Goal: Task Accomplishment & Management: Complete application form

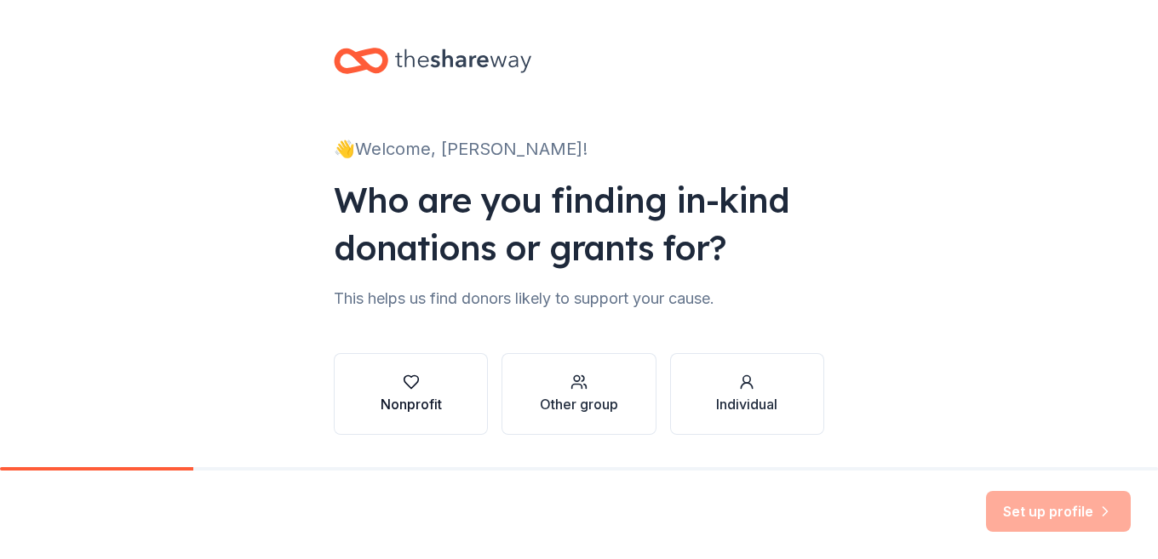
click at [420, 411] on div "Nonprofit" at bounding box center [411, 404] width 61 height 20
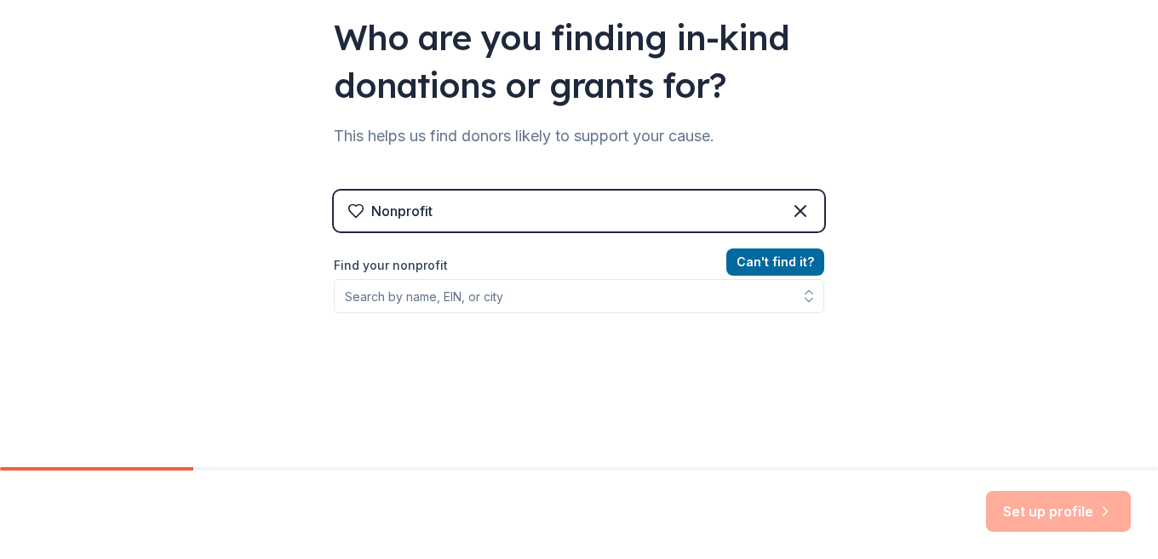
scroll to position [170, 0]
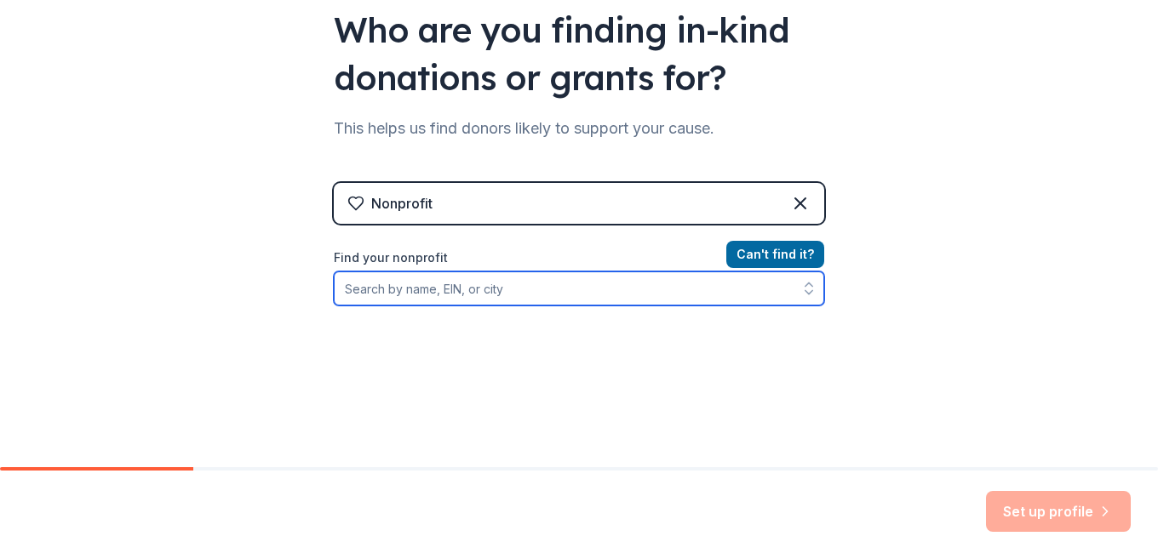
click at [470, 284] on input "Find your nonprofit" at bounding box center [579, 289] width 490 height 34
type input "[US_EMPLOYER_IDENTIFICATION_NUMBER]"
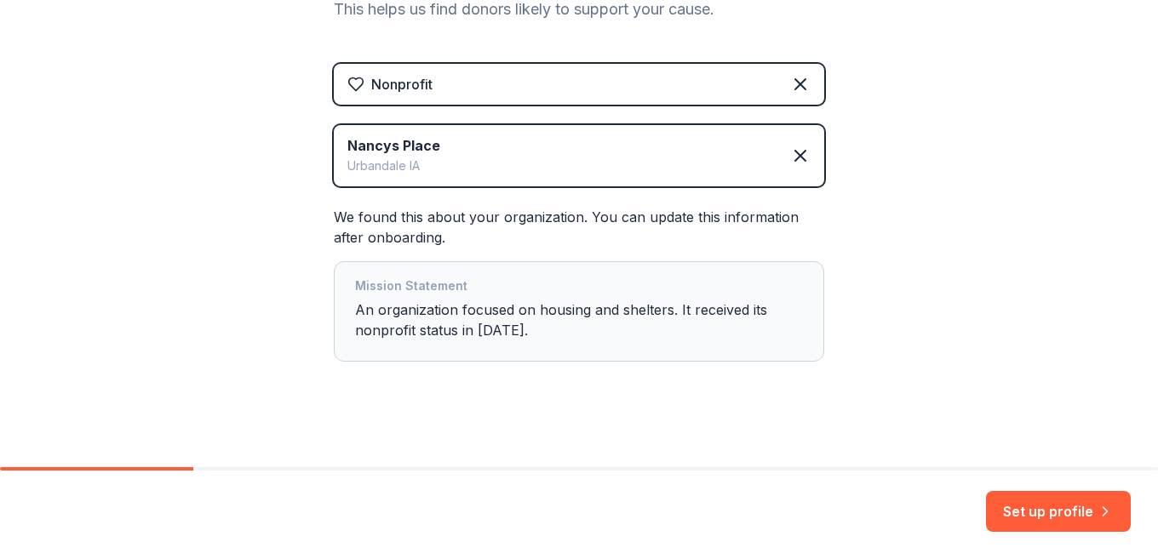
scroll to position [300, 0]
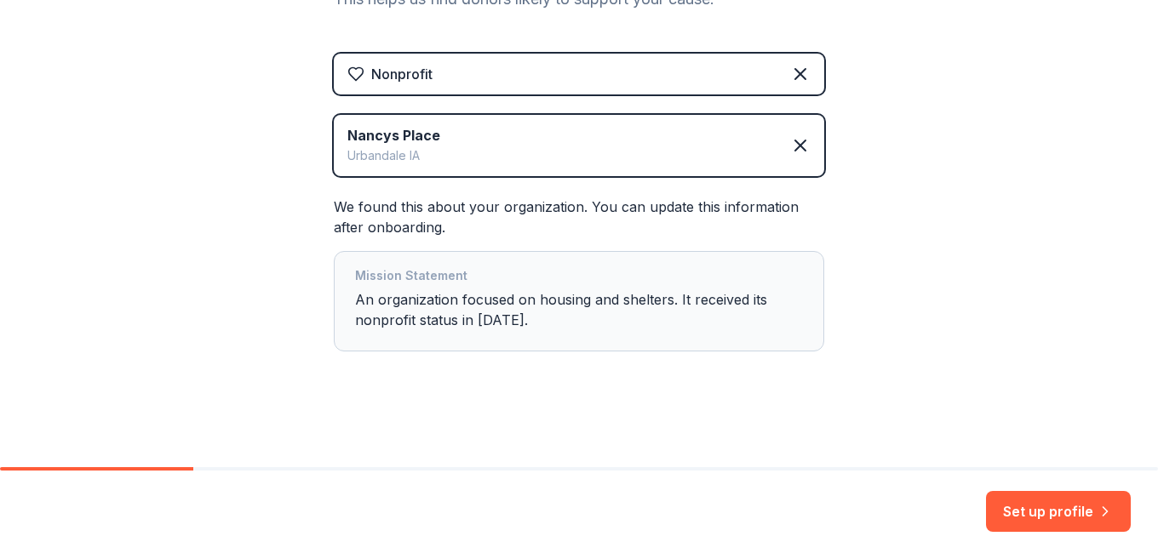
click at [501, 306] on div "Mission Statement An organization focused on housing and shelters. It received …" at bounding box center [579, 302] width 448 height 72
click at [588, 301] on div "Mission Statement An organization focused on housing and shelters. It received …" at bounding box center [579, 302] width 448 height 72
click at [1019, 506] on button "Set up profile" at bounding box center [1058, 511] width 145 height 41
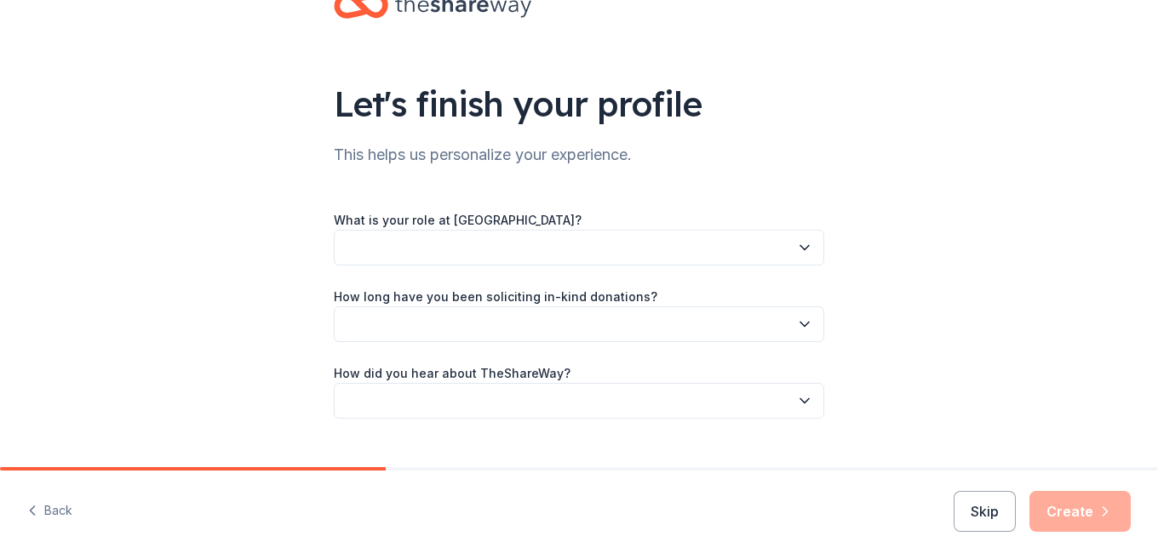
scroll to position [85, 0]
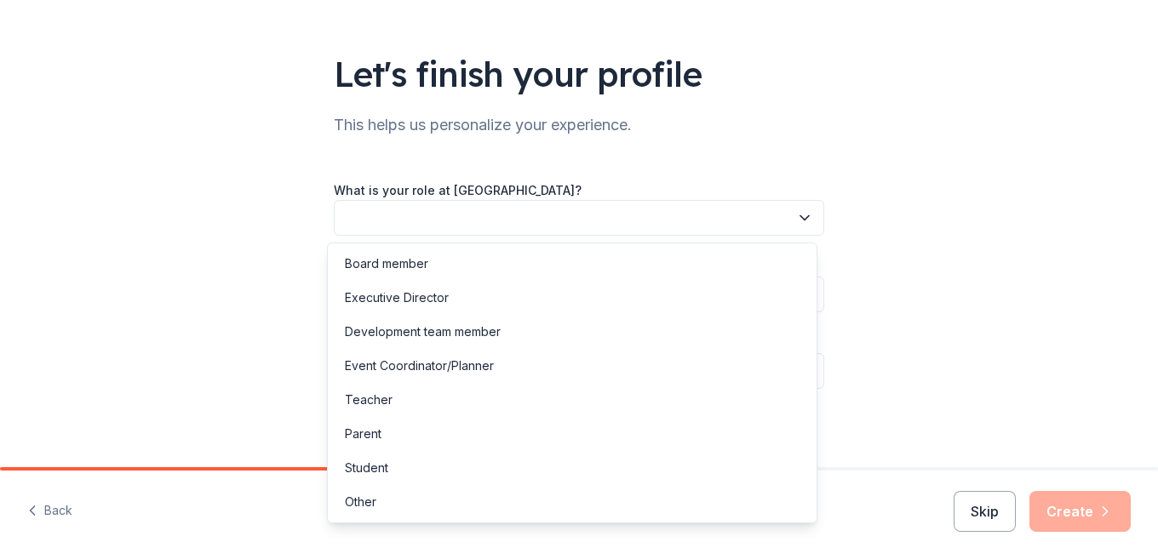
click at [755, 224] on button "button" at bounding box center [579, 218] width 490 height 36
click at [547, 327] on div "Development team member" at bounding box center [572, 332] width 482 height 34
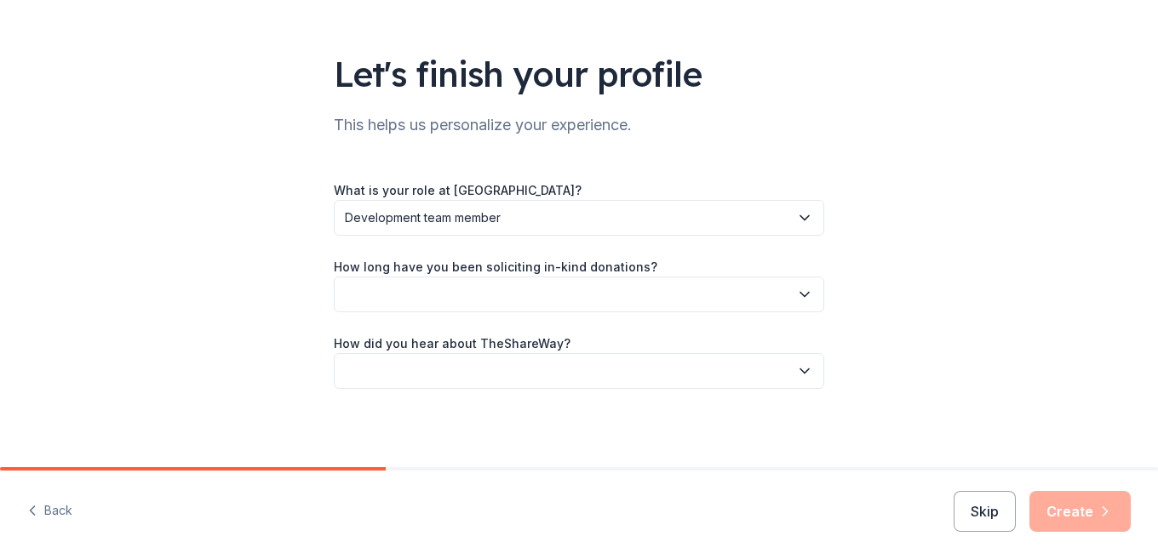
click at [513, 297] on button "button" at bounding box center [579, 295] width 490 height 36
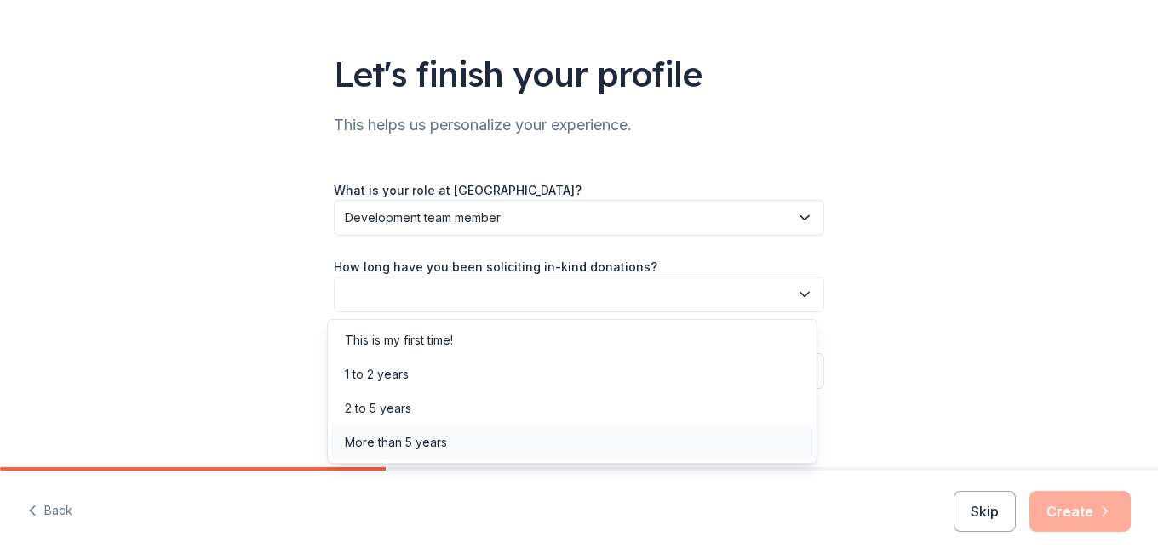
click at [405, 444] on div "More than 5 years" at bounding box center [396, 442] width 102 height 20
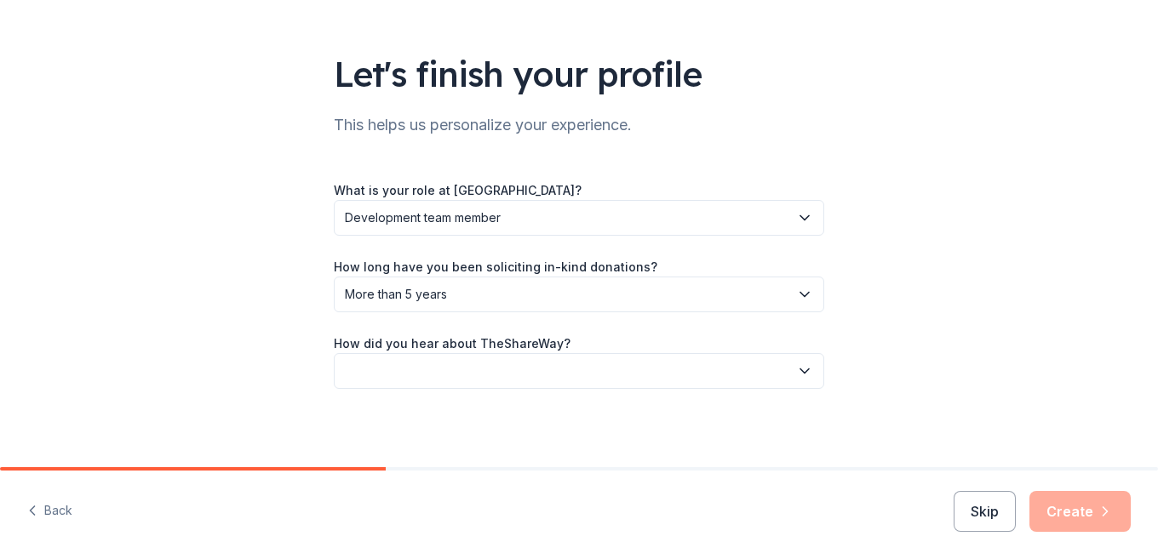
click at [490, 374] on button "button" at bounding box center [579, 371] width 490 height 36
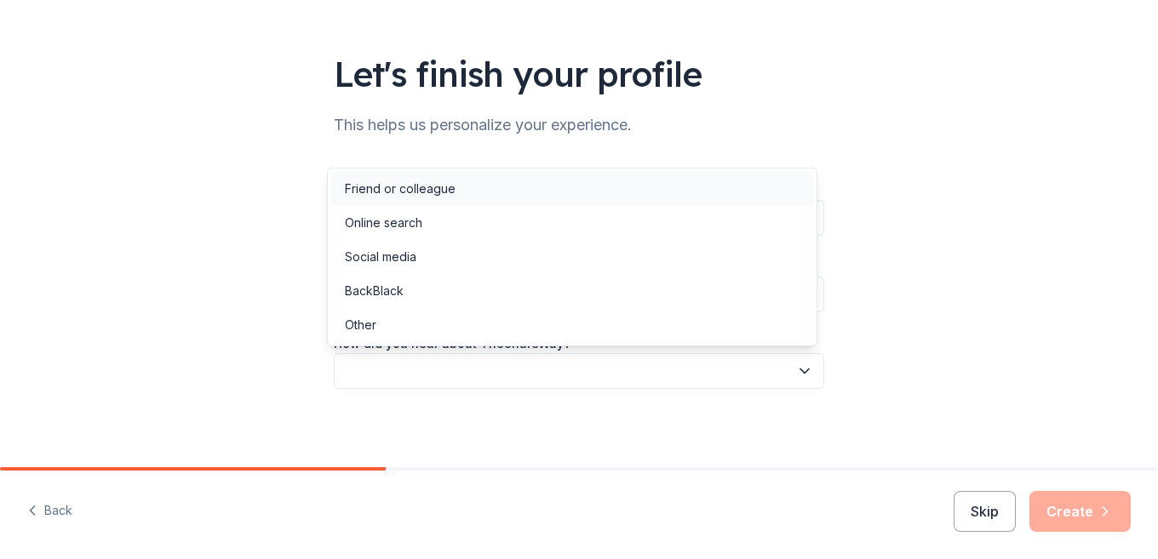
click at [457, 182] on div "Friend or colleague" at bounding box center [572, 189] width 482 height 34
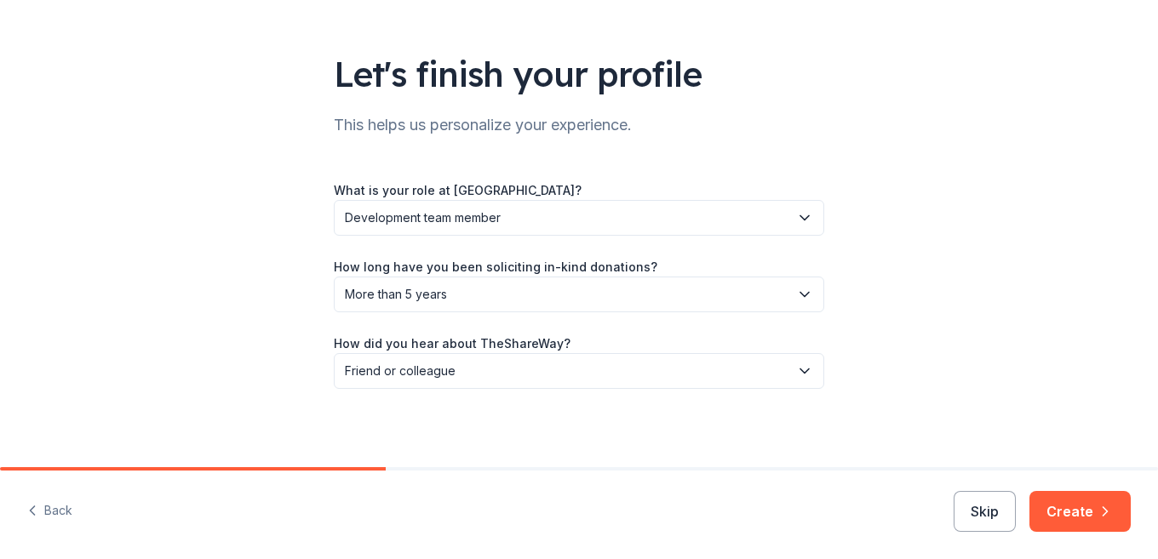
click at [906, 261] on div "Let's finish your profile This helps us personalize your experience. What is yo…" at bounding box center [579, 193] width 1158 height 556
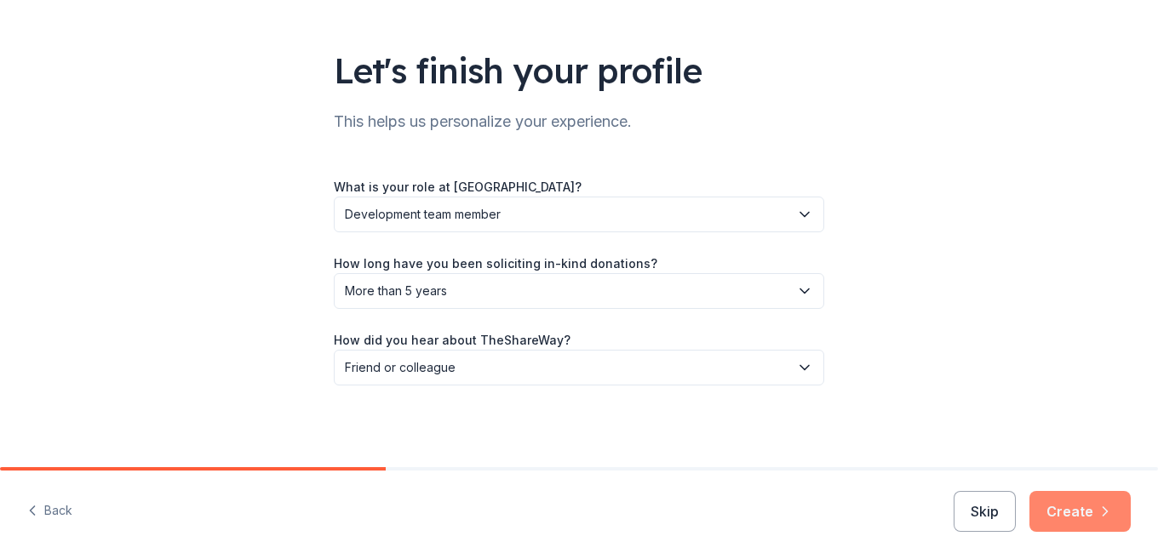
click at [1068, 505] on button "Create" at bounding box center [1079, 511] width 101 height 41
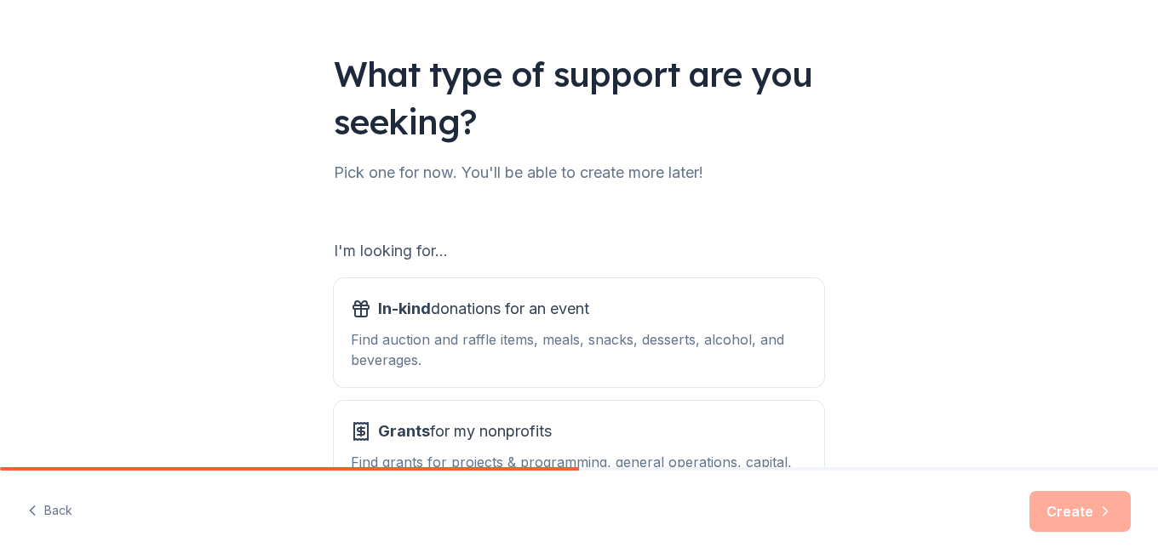
scroll to position [170, 0]
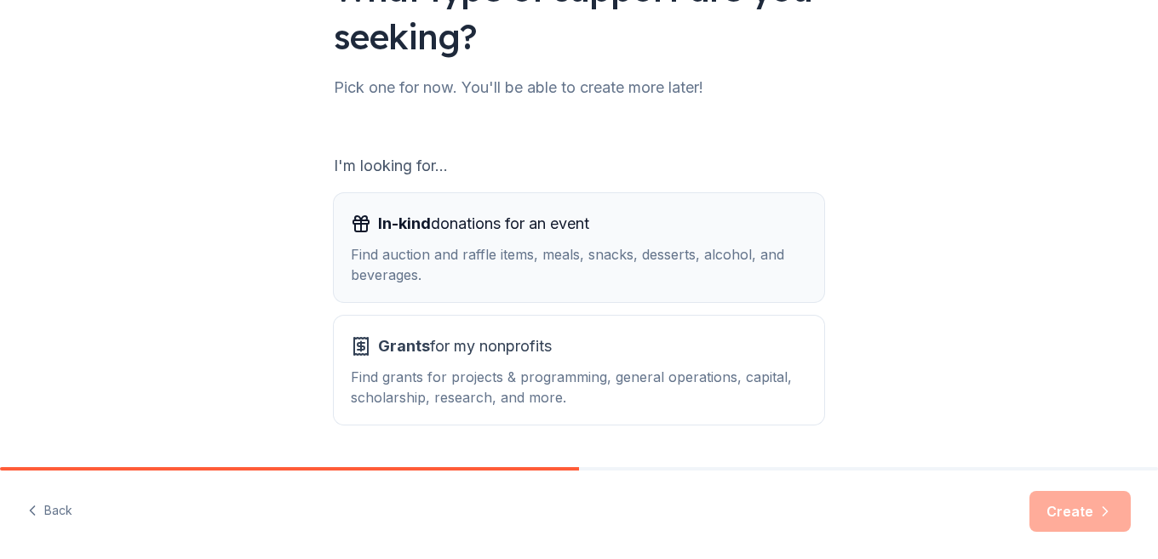
click at [453, 255] on div "Find auction and raffle items, meals, snacks, desserts, alcohol, and beverages." at bounding box center [579, 264] width 456 height 41
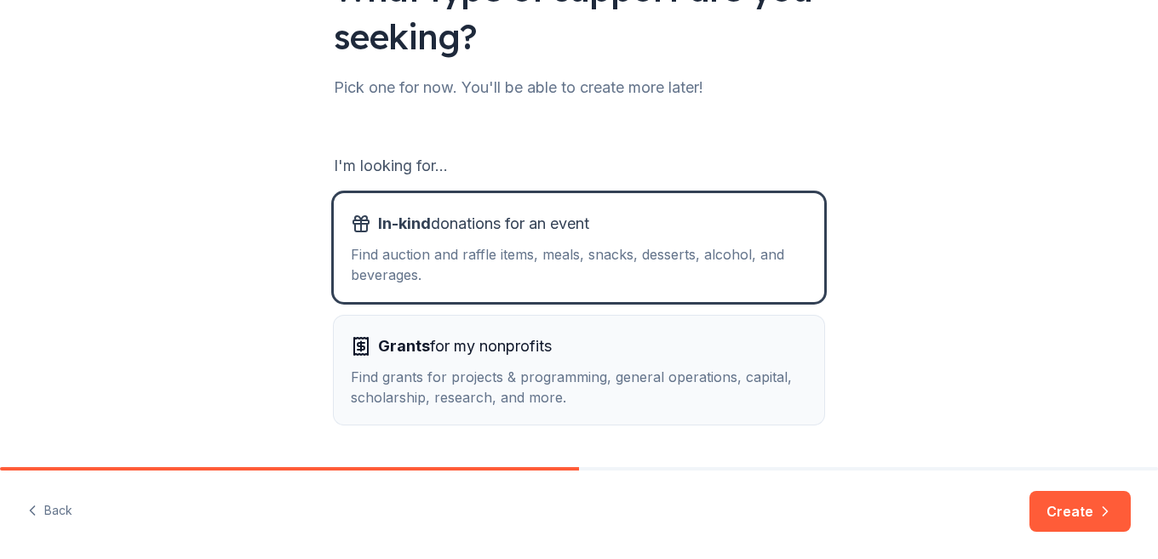
click at [453, 346] on span "Grants for my nonprofits" at bounding box center [465, 346] width 174 height 27
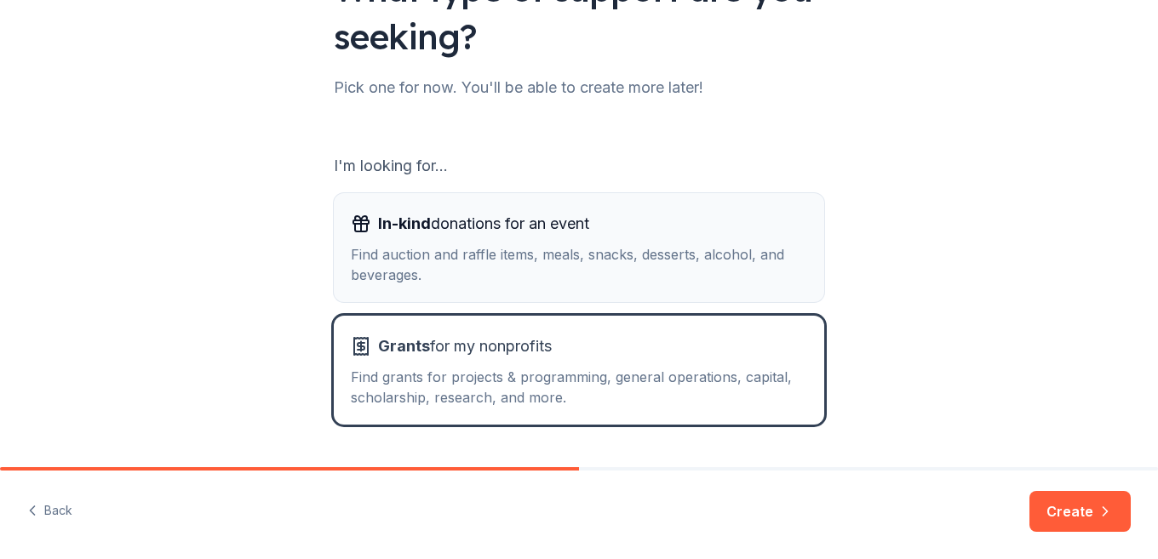
click at [690, 258] on div "Find auction and raffle items, meals, snacks, desserts, alcohol, and beverages." at bounding box center [579, 264] width 456 height 41
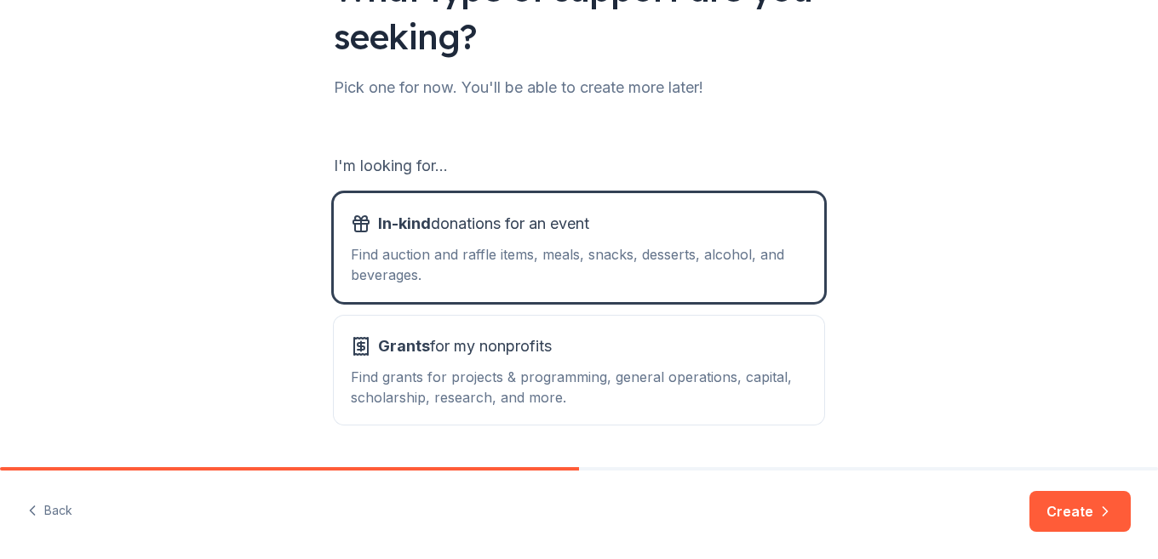
scroll to position [220, 0]
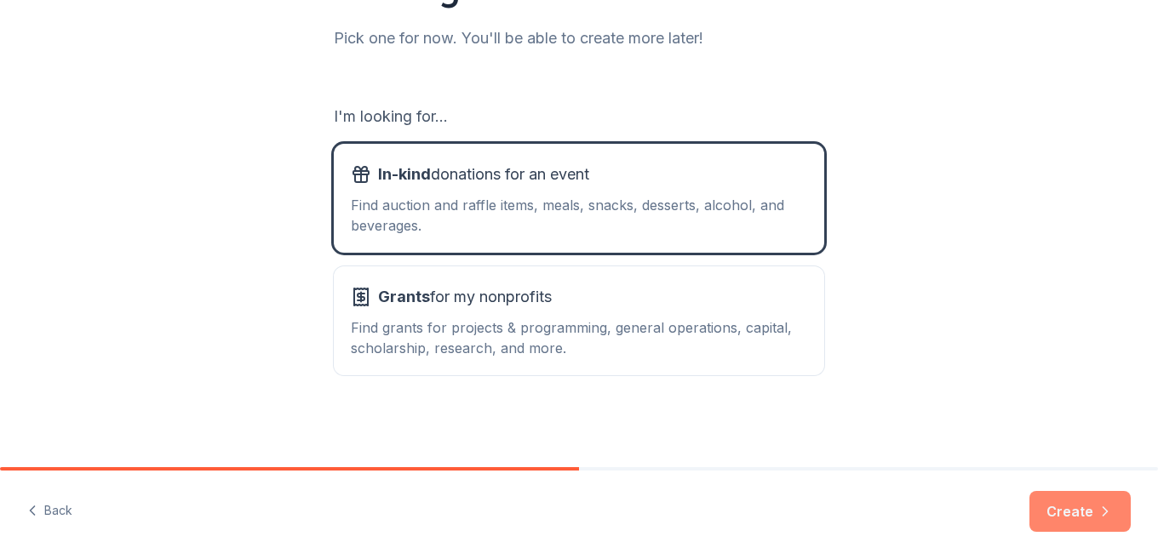
click at [1073, 497] on button "Create" at bounding box center [1079, 511] width 101 height 41
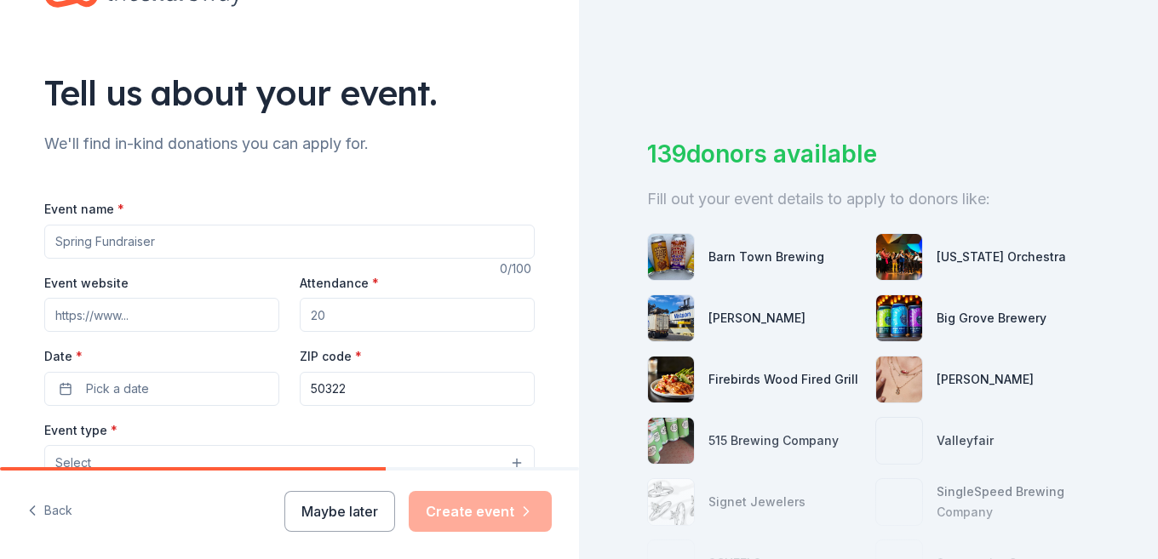
scroll to position [85, 0]
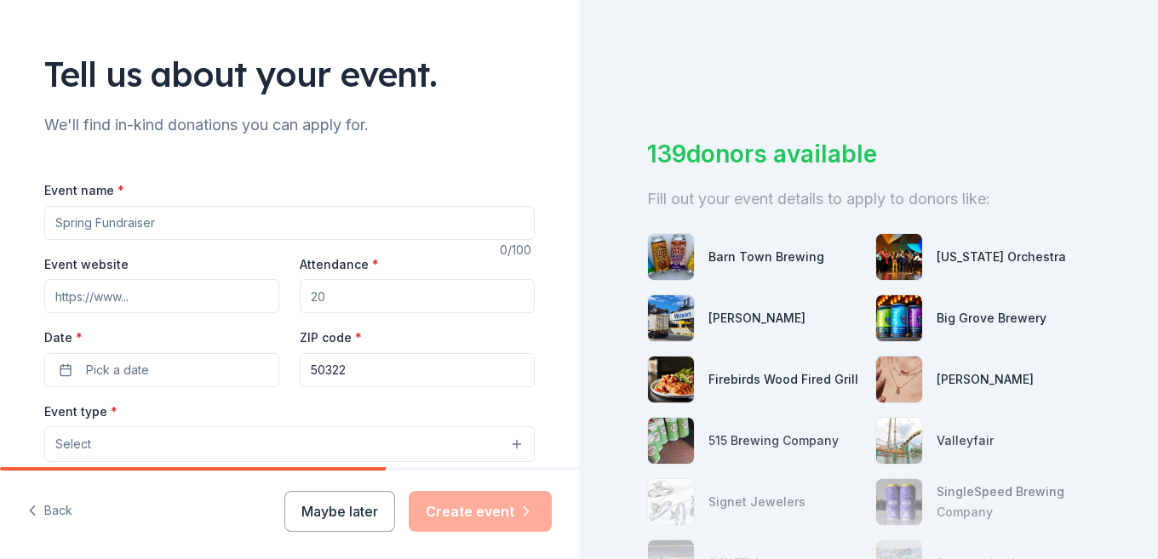
click at [155, 230] on input "Event name *" at bounding box center [289, 223] width 490 height 34
click at [325, 295] on input "Attendance *" at bounding box center [417, 296] width 235 height 34
type input "600"
click at [266, 225] on input "Event name *" at bounding box center [289, 223] width 490 height 34
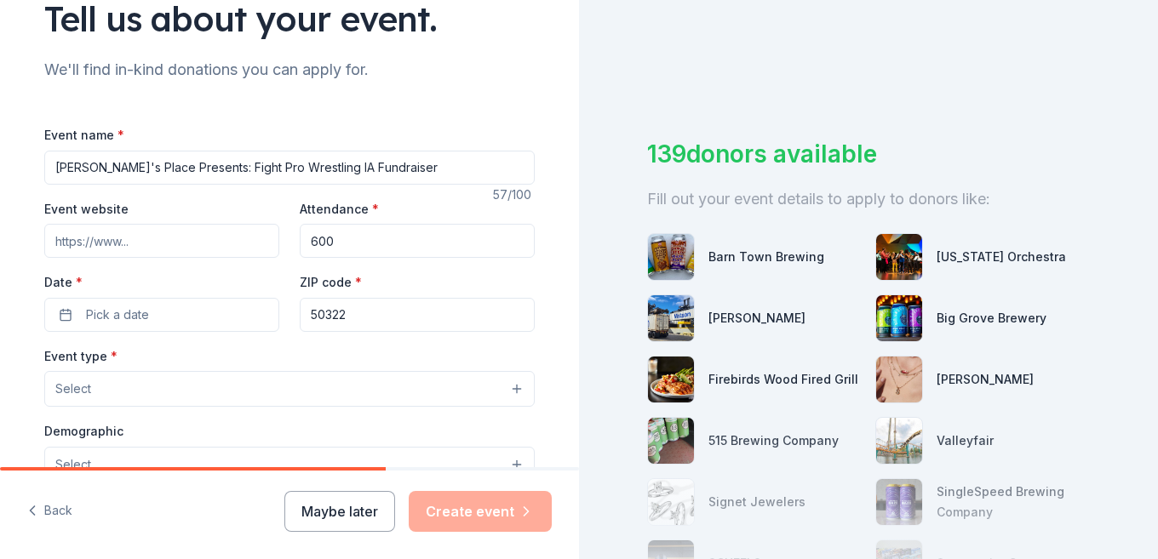
scroll to position [170, 0]
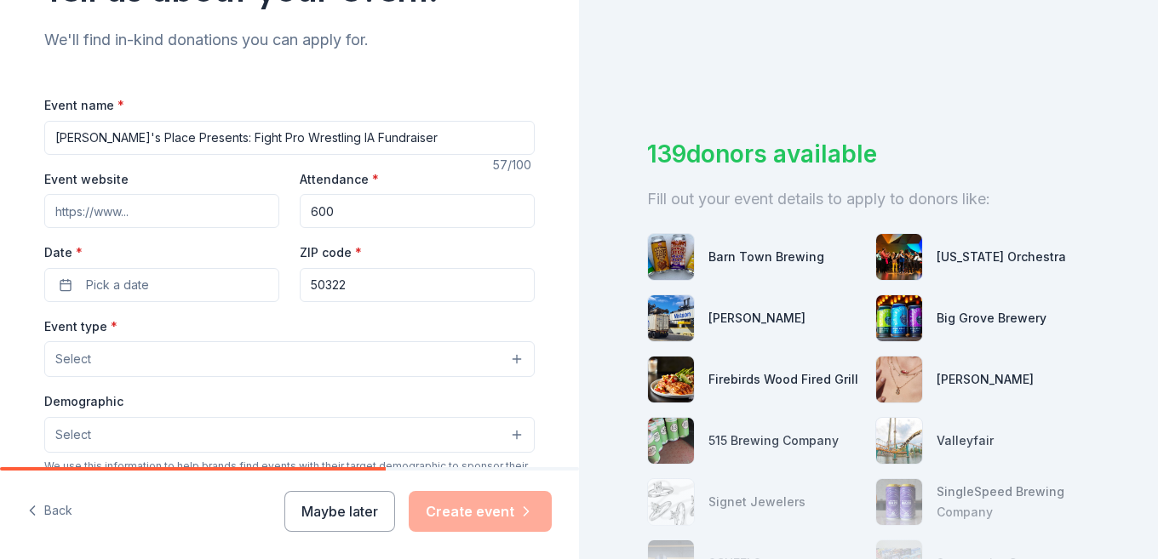
type input "[PERSON_NAME]'s Place Presents: Fight Pro Wrestling IA Fundraiser"
click at [189, 266] on div "Date * Pick a date" at bounding box center [161, 272] width 235 height 60
click at [177, 286] on button "Pick a date" at bounding box center [161, 285] width 235 height 34
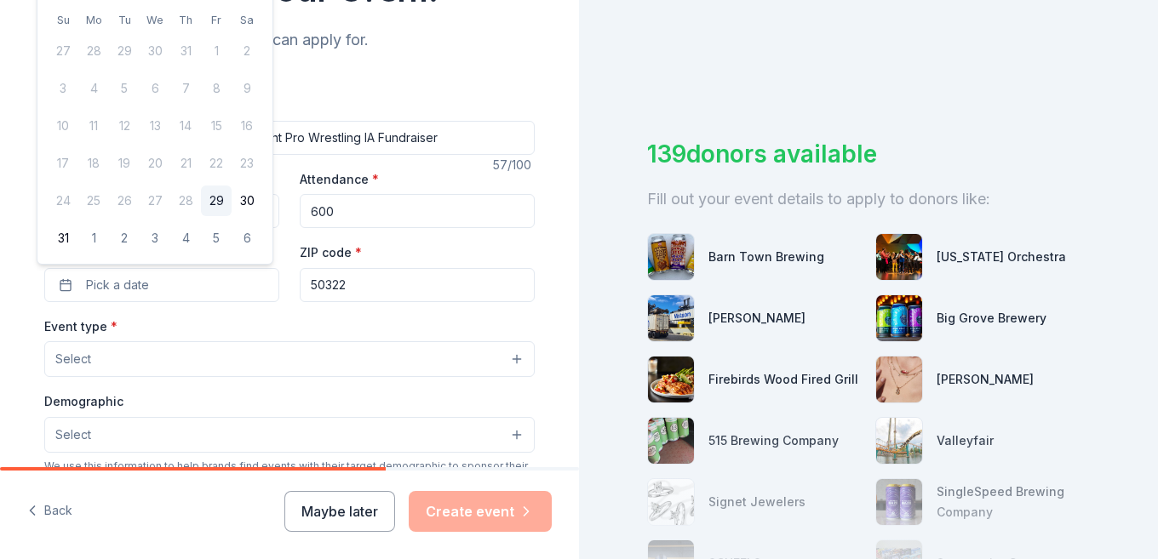
scroll to position [85, 0]
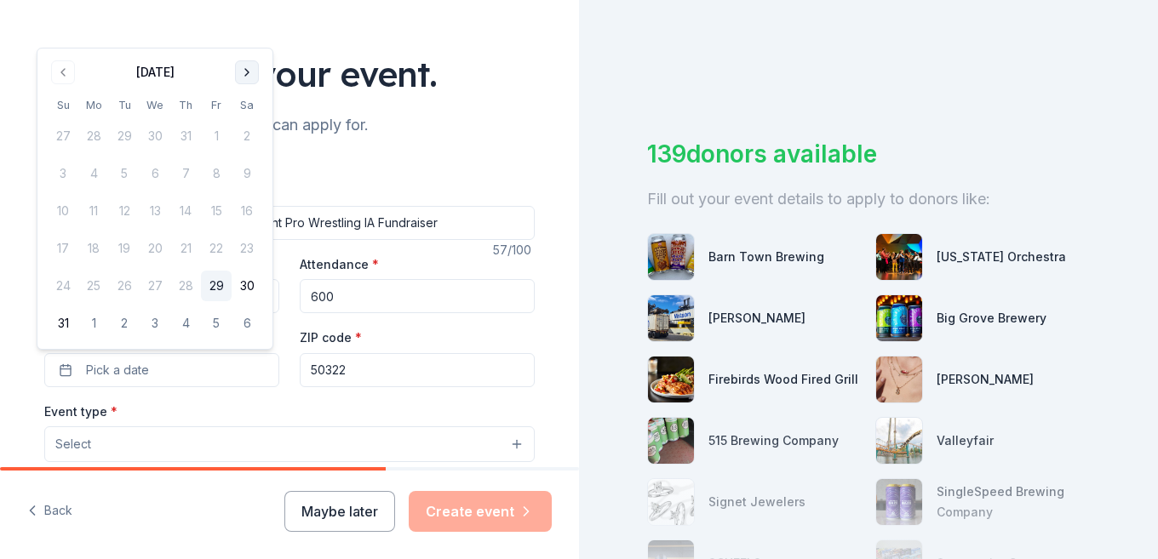
click at [251, 71] on button "Go to next month" at bounding box center [247, 72] width 24 height 24
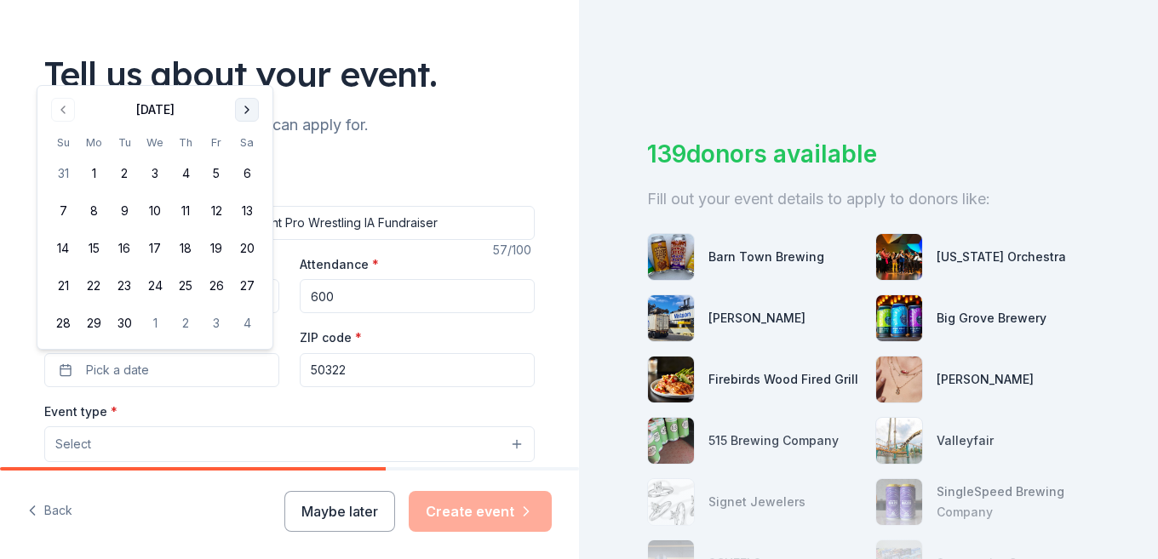
click at [248, 107] on button "Go to next month" at bounding box center [247, 110] width 24 height 24
click at [246, 206] on button "11" at bounding box center [247, 211] width 31 height 31
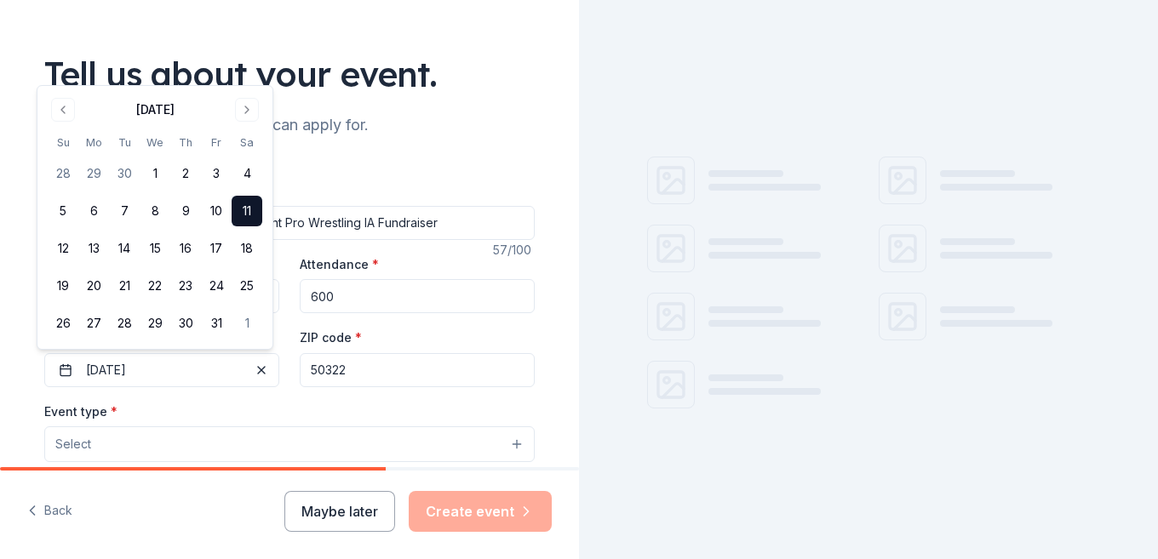
click at [399, 336] on div "ZIP code * 50322" at bounding box center [417, 357] width 235 height 60
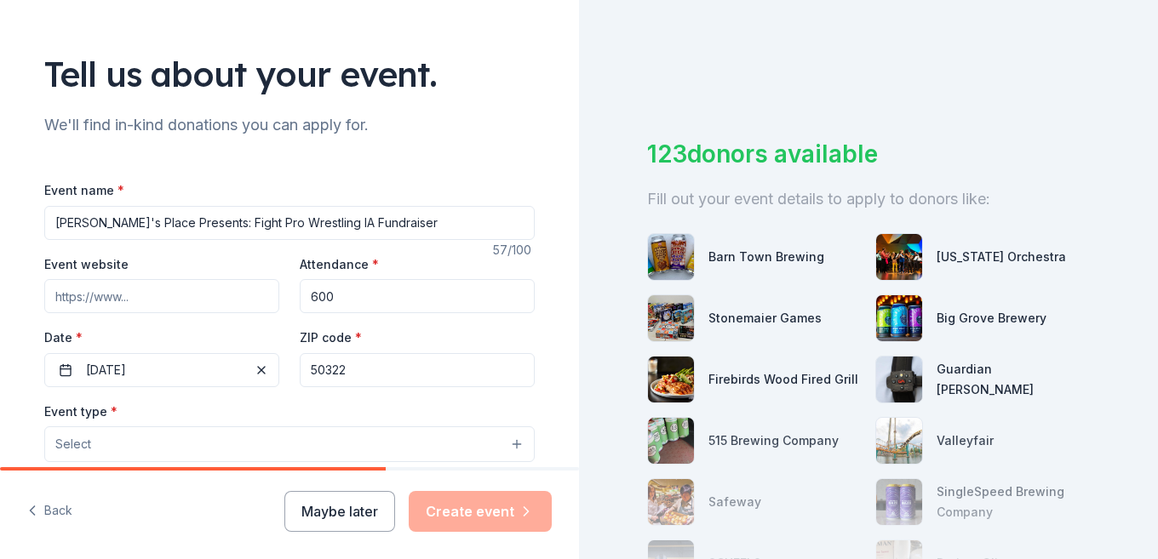
scroll to position [170, 0]
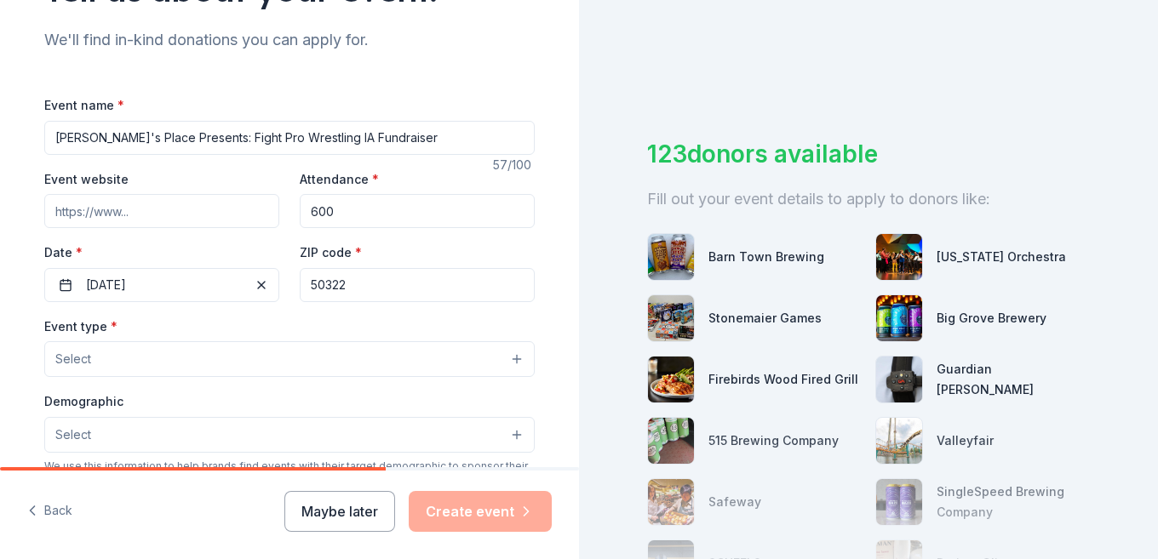
click at [152, 351] on button "Select" at bounding box center [289, 359] width 490 height 36
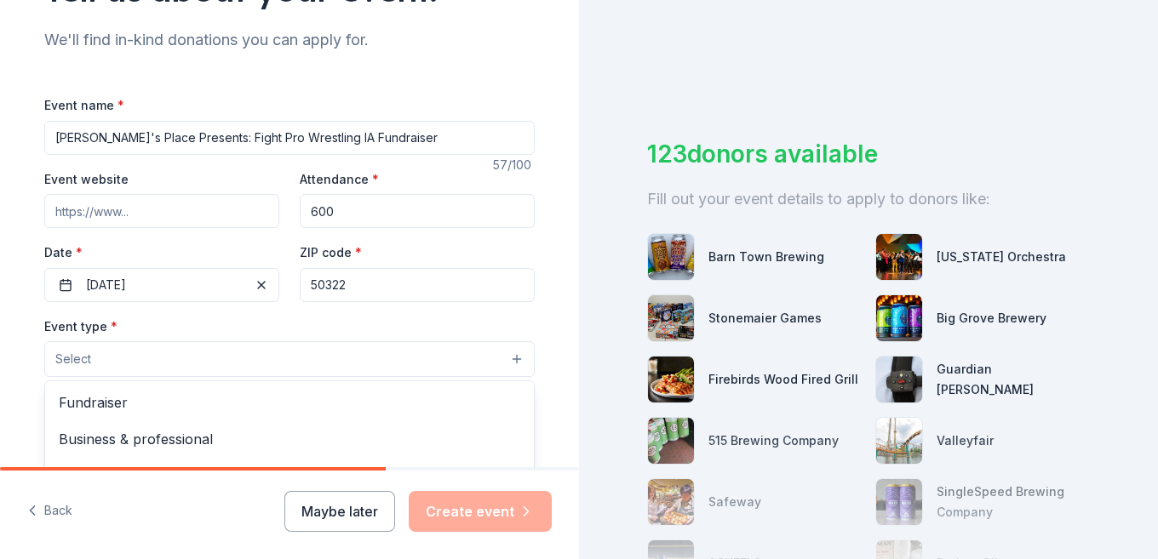
scroll to position [255, 0]
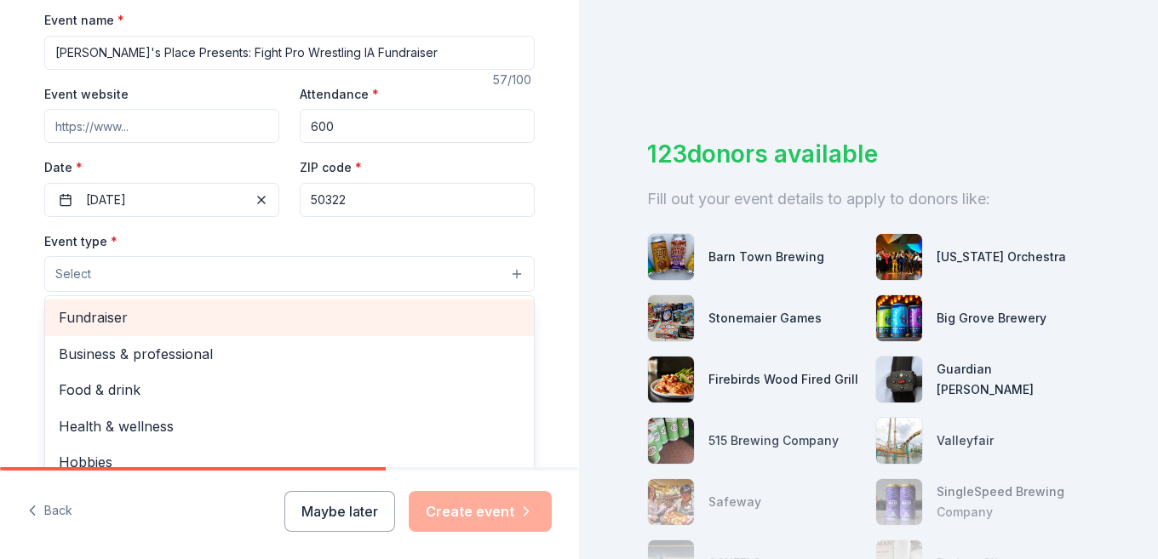
click at [140, 326] on span "Fundraiser" at bounding box center [289, 317] width 461 height 22
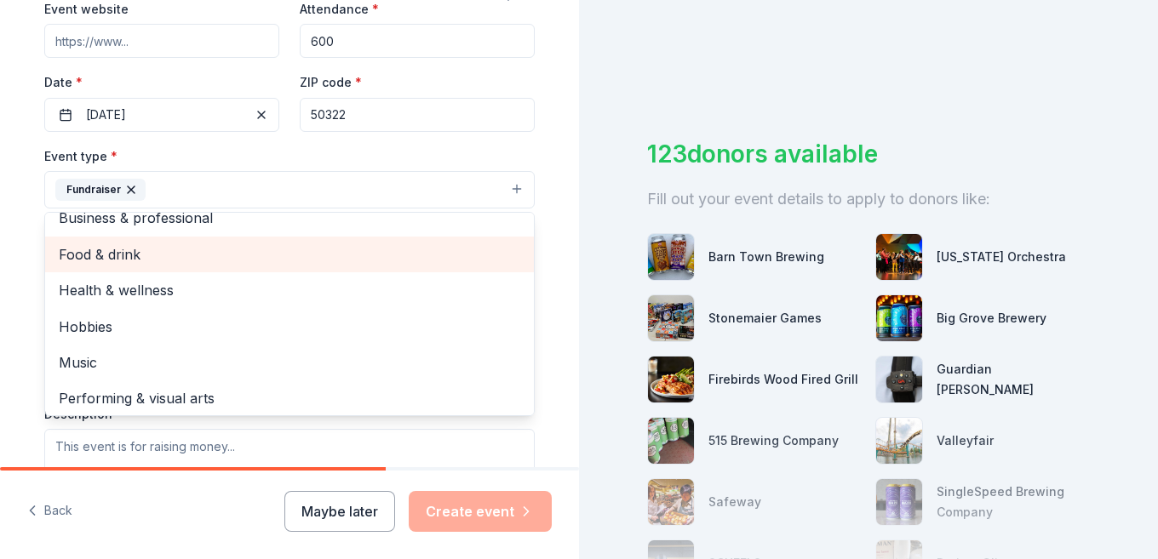
scroll to position [20, 0]
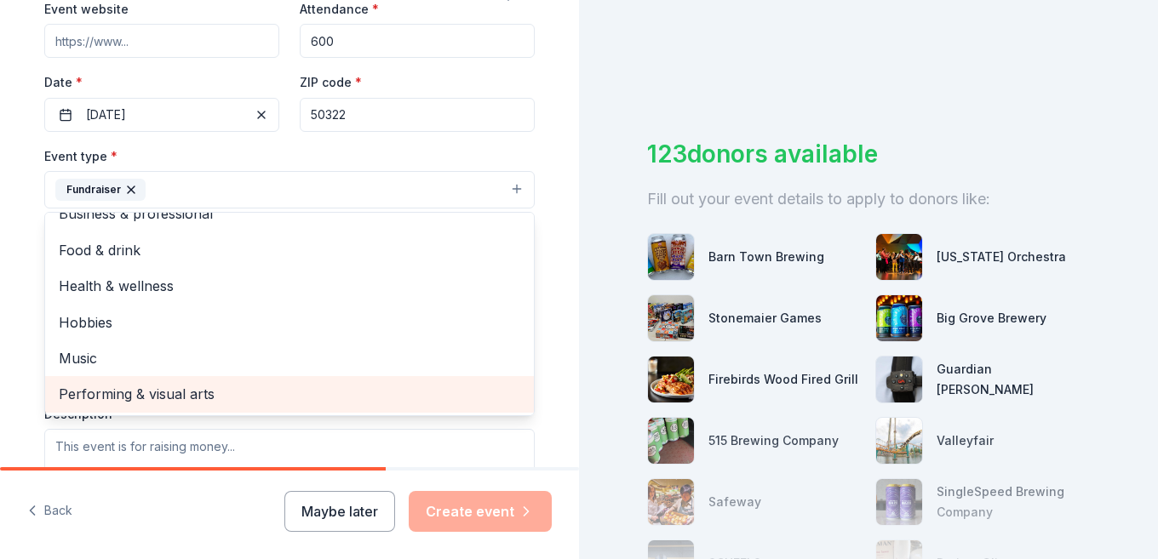
click at [188, 394] on span "Performing & visual arts" at bounding box center [289, 394] width 461 height 22
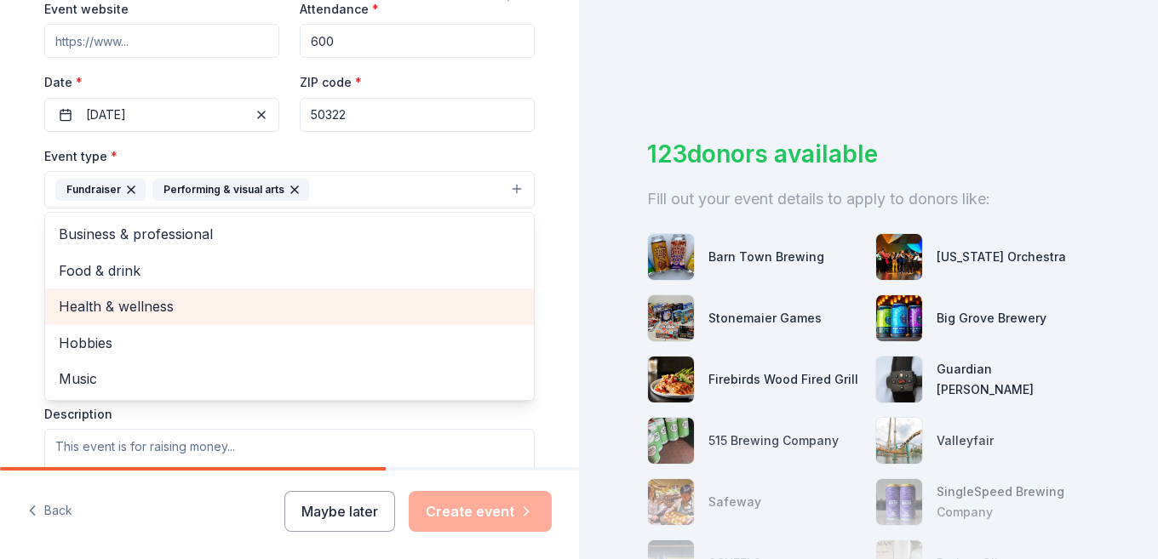
click at [283, 301] on span "Health & wellness" at bounding box center [289, 306] width 461 height 22
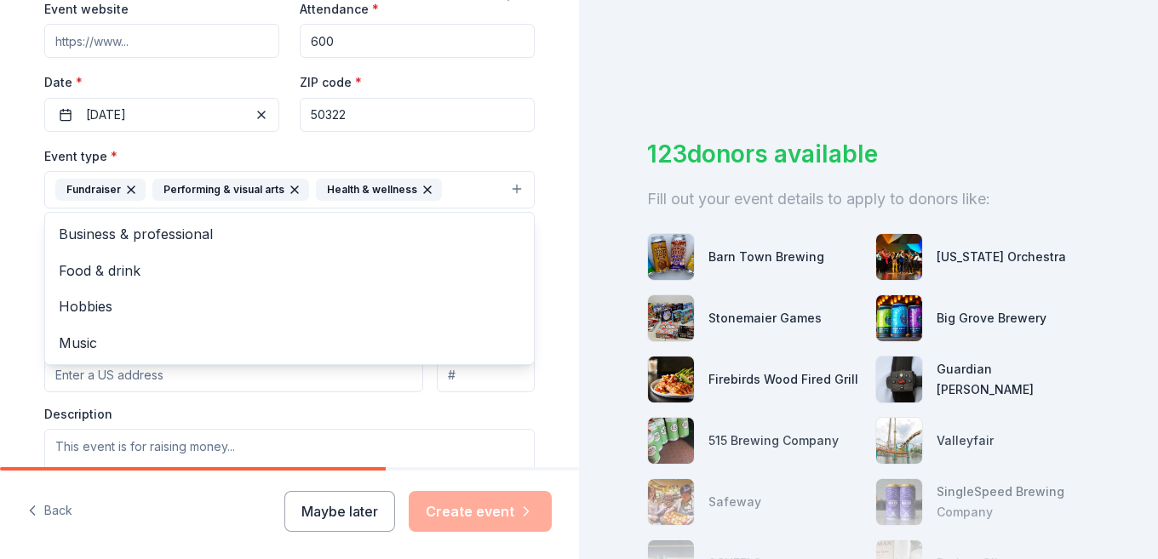
click at [478, 146] on div "Event type * Fundraiser Performing & visual arts Health & wellness Business & p…" at bounding box center [289, 178] width 490 height 64
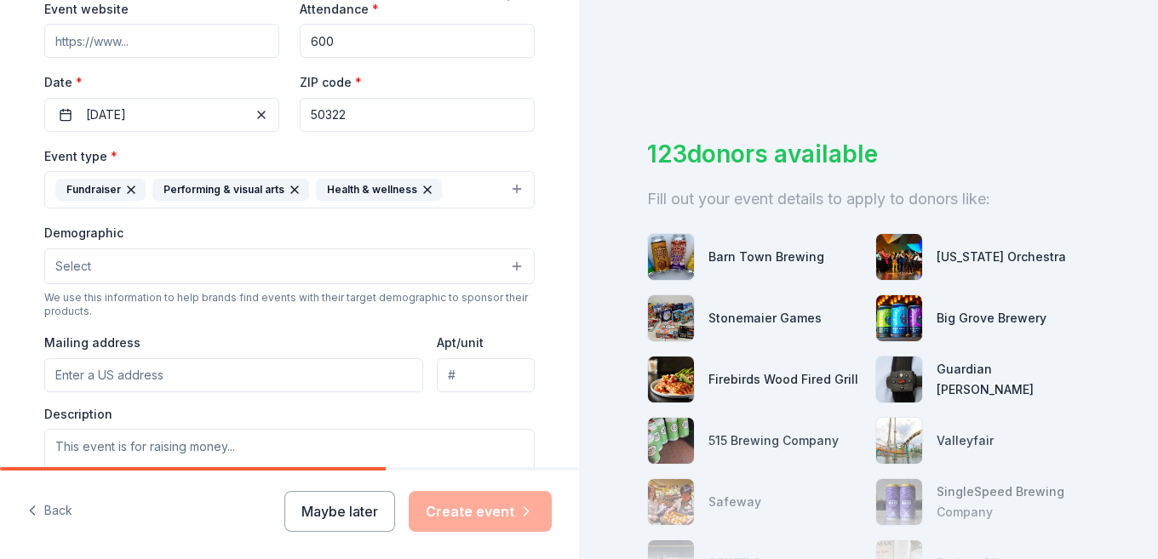
click at [210, 268] on button "Select" at bounding box center [289, 267] width 490 height 36
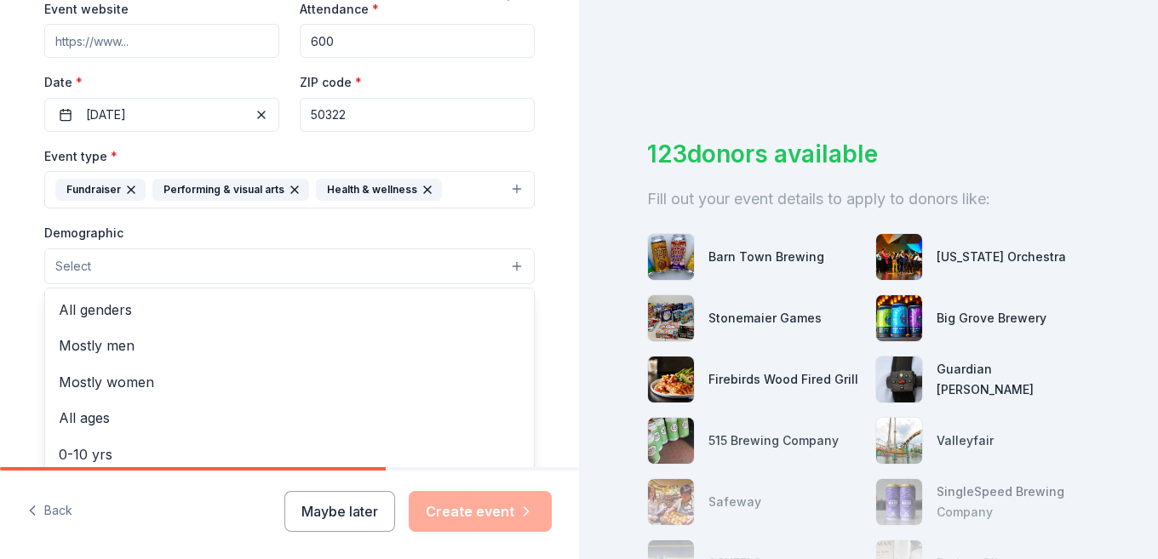
scroll to position [426, 0]
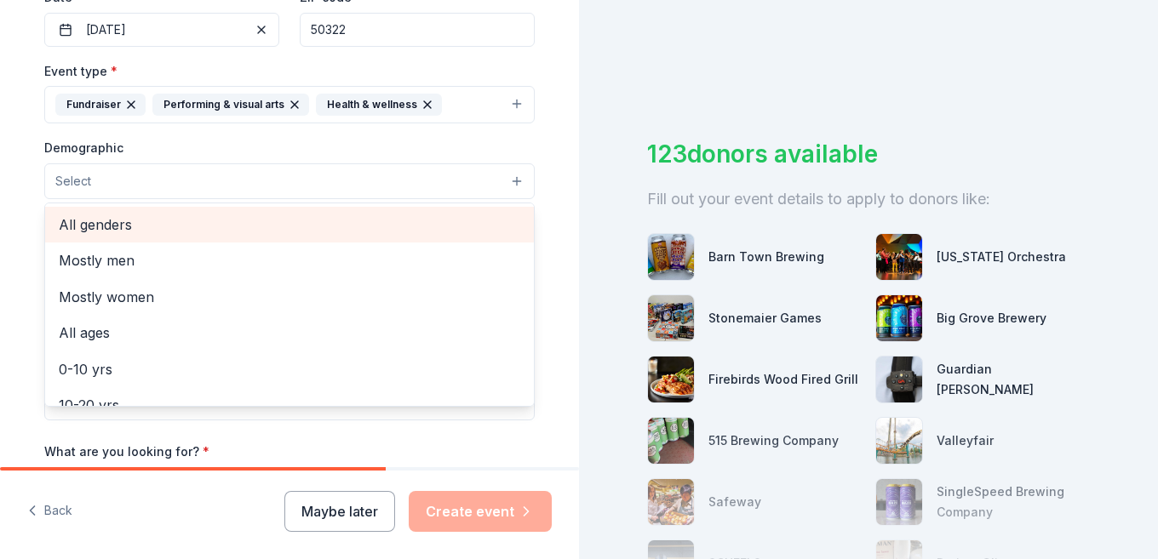
click at [140, 231] on span "All genders" at bounding box center [289, 225] width 461 height 22
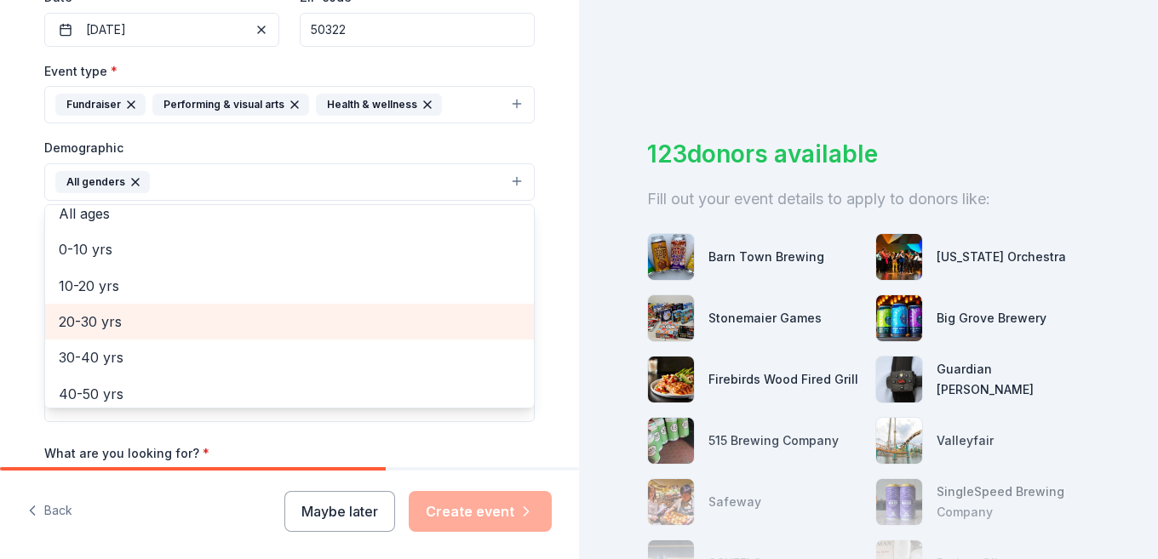
scroll to position [0, 0]
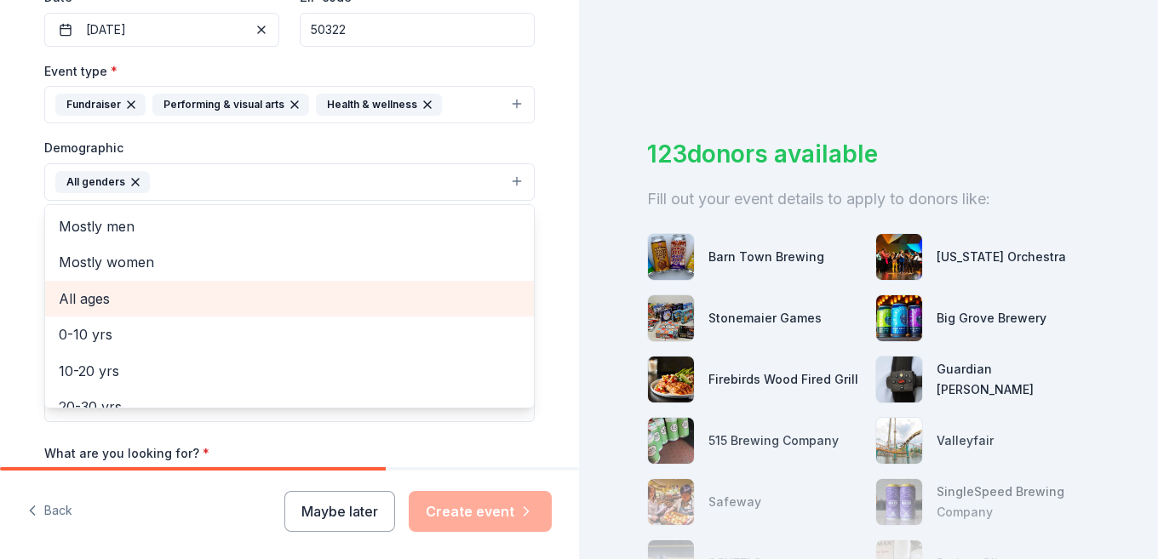
click at [149, 296] on span "All ages" at bounding box center [289, 299] width 461 height 22
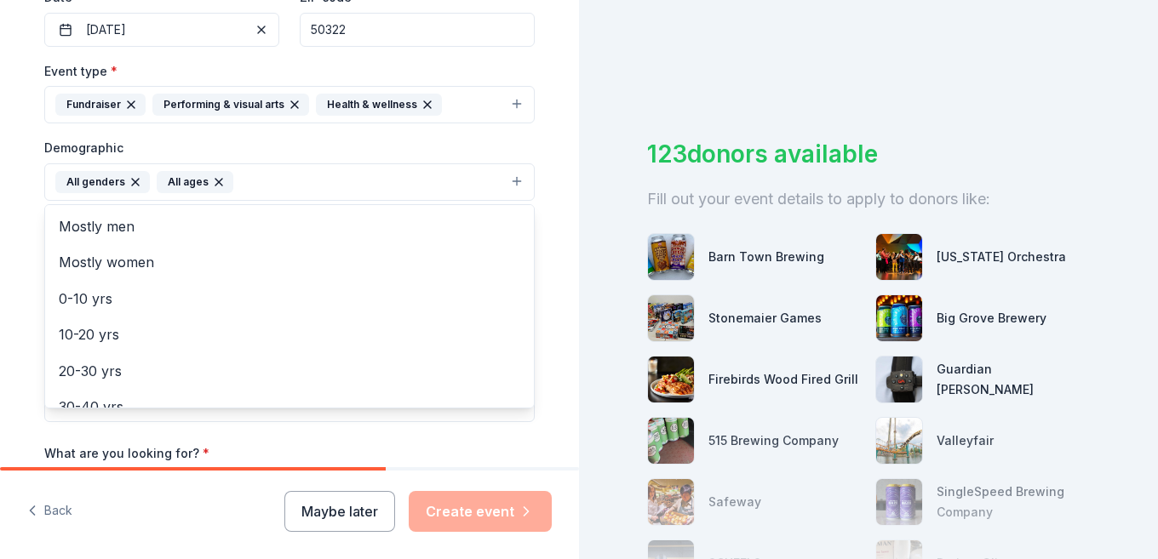
click at [427, 140] on div "Demographic All genders All ages Mostly men Mostly women 0-10 yrs 10-20 yrs 20-…" at bounding box center [289, 169] width 490 height 64
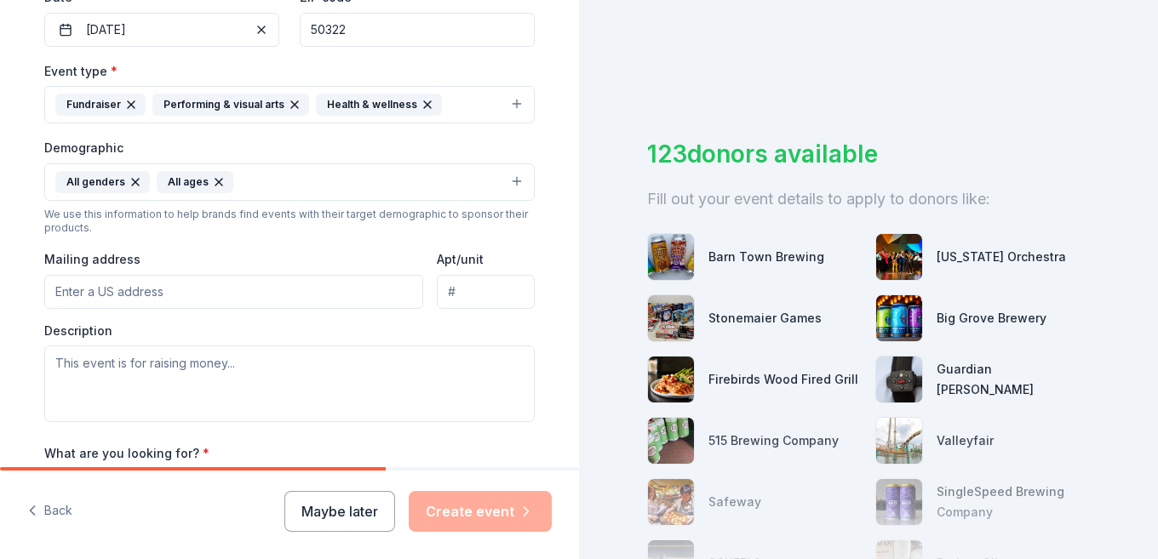
click at [223, 289] on input "Mailing address" at bounding box center [233, 292] width 379 height 34
type input "[STREET_ADDRESS]"
click at [284, 249] on div "Mailing address [STREET_ADDRESS]" at bounding box center [233, 279] width 379 height 60
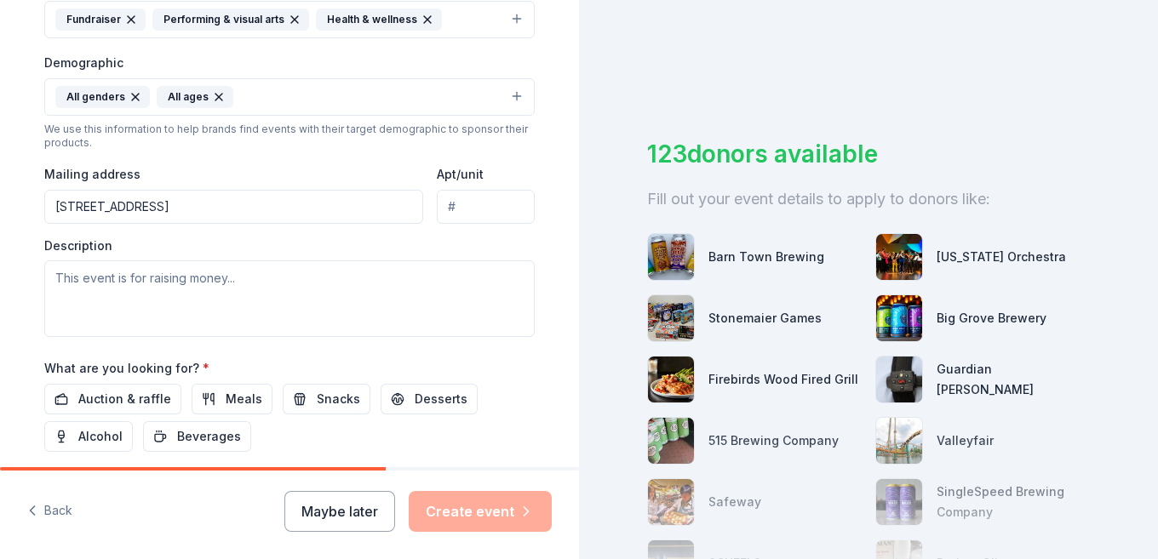
scroll to position [596, 0]
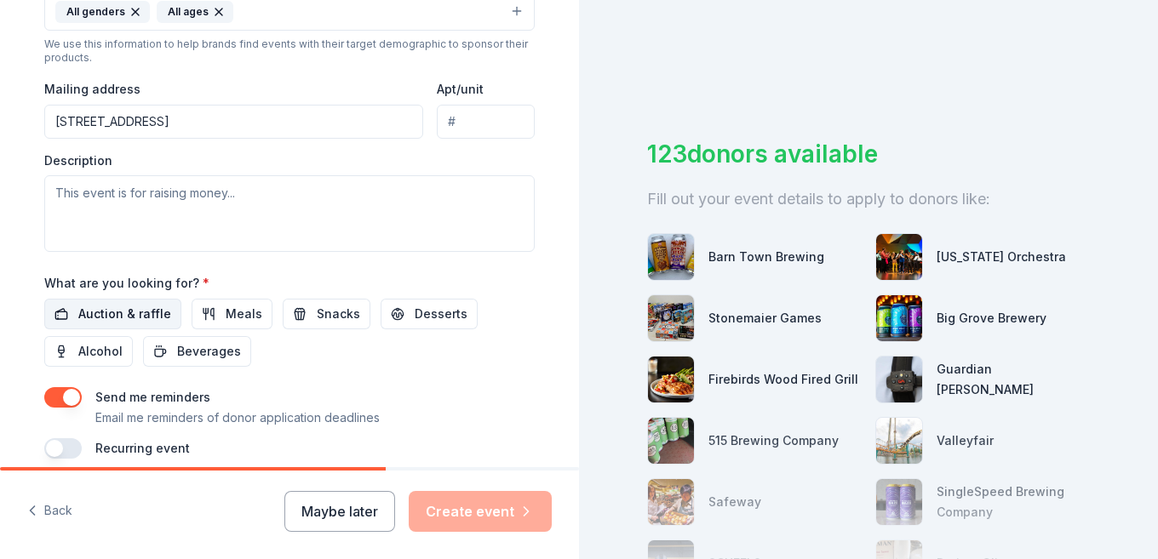
click at [122, 315] on span "Auction & raffle" at bounding box center [124, 314] width 93 height 20
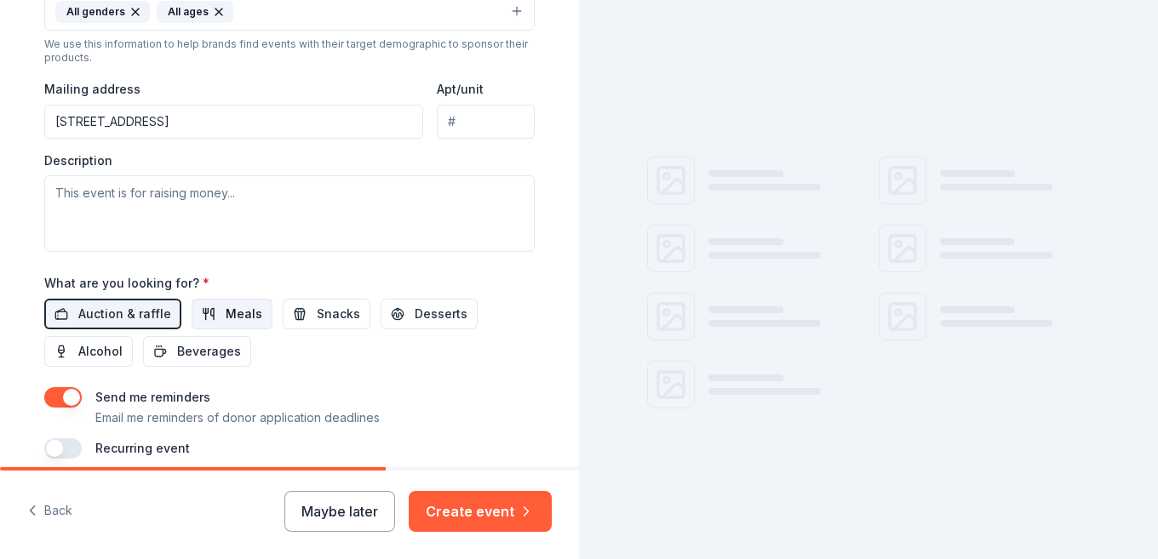
click at [249, 311] on span "Meals" at bounding box center [244, 314] width 37 height 20
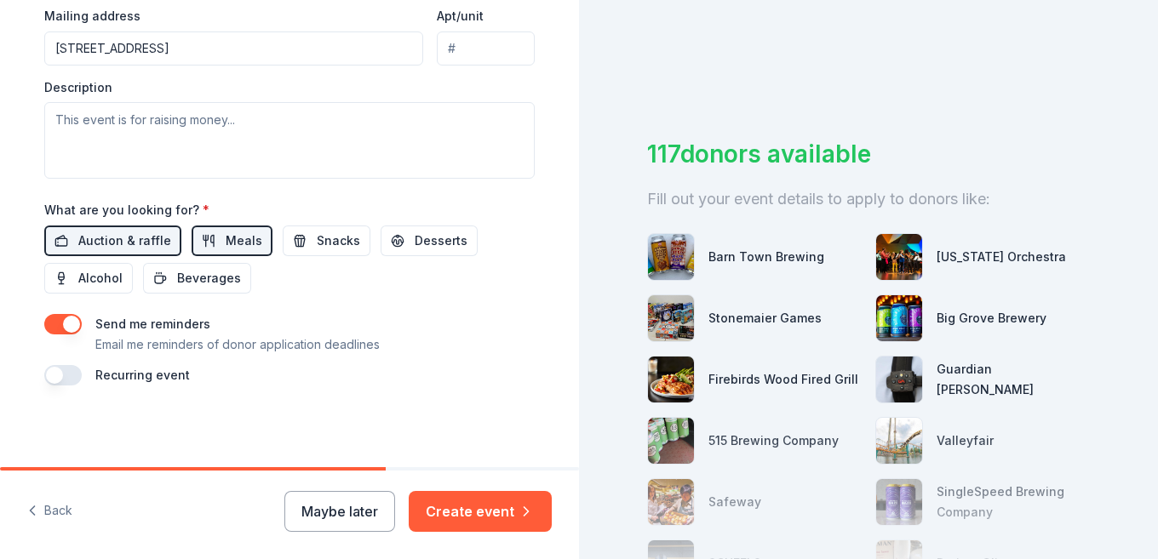
click at [47, 378] on button "button" at bounding box center [62, 375] width 37 height 20
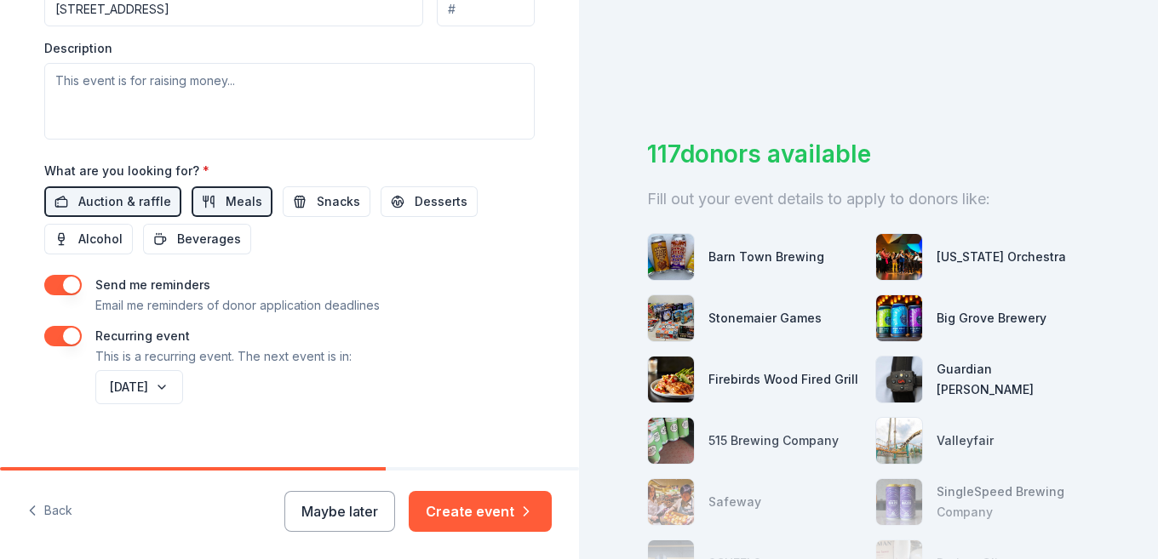
scroll to position [730, 0]
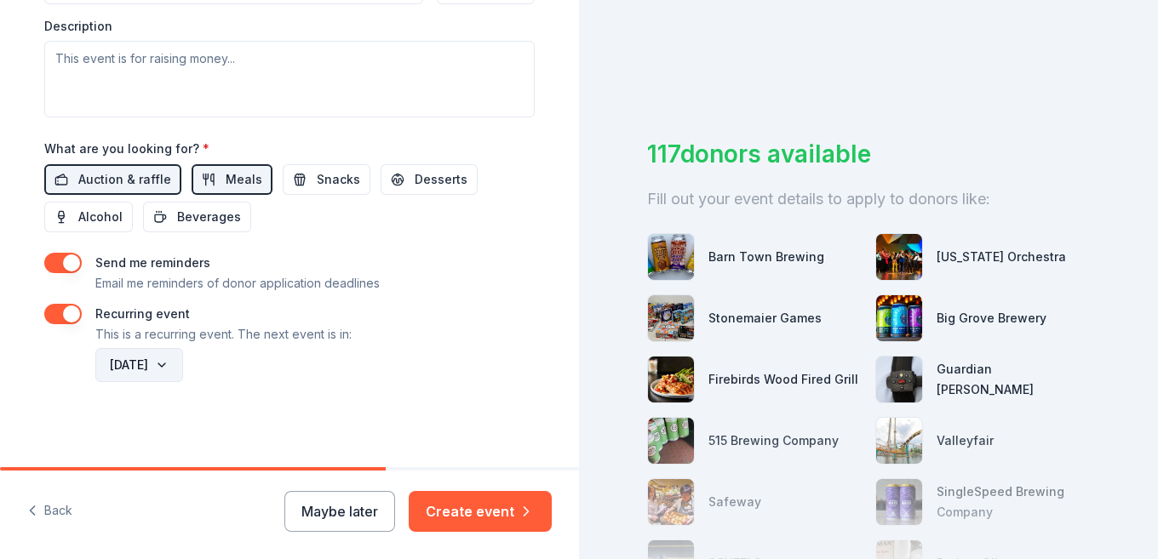
click at [183, 361] on button "[DATE]" at bounding box center [139, 365] width 88 height 34
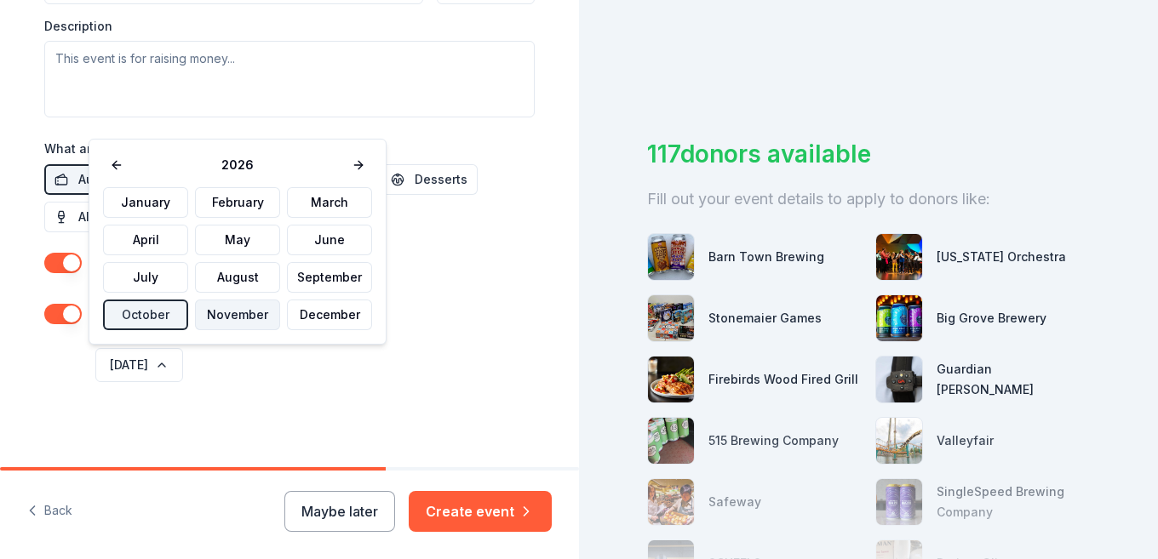
click at [226, 322] on button "November" at bounding box center [237, 315] width 85 height 31
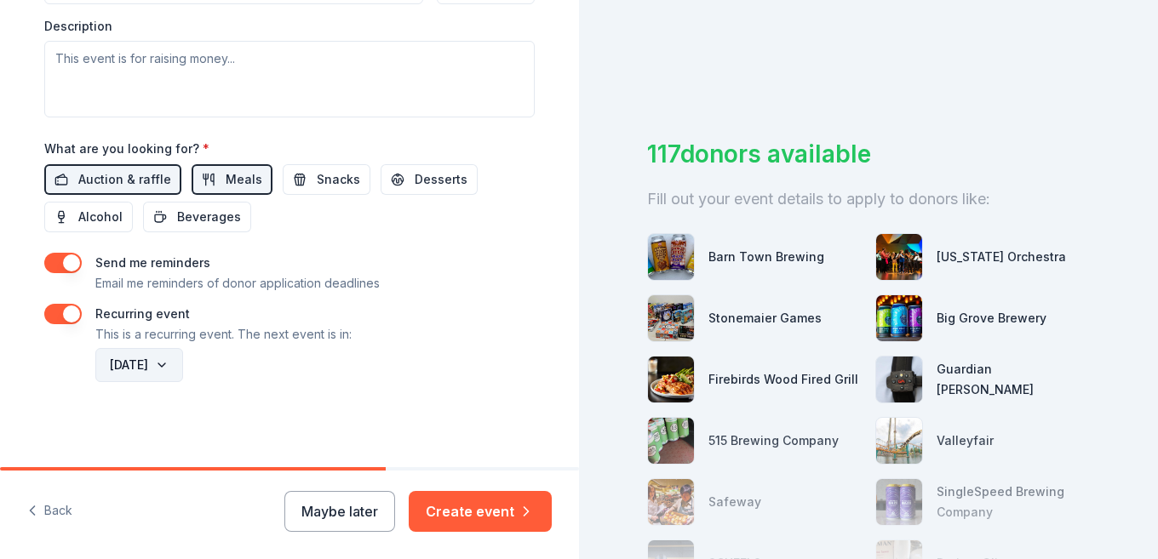
click at [183, 370] on button "[DATE]" at bounding box center [139, 365] width 88 height 34
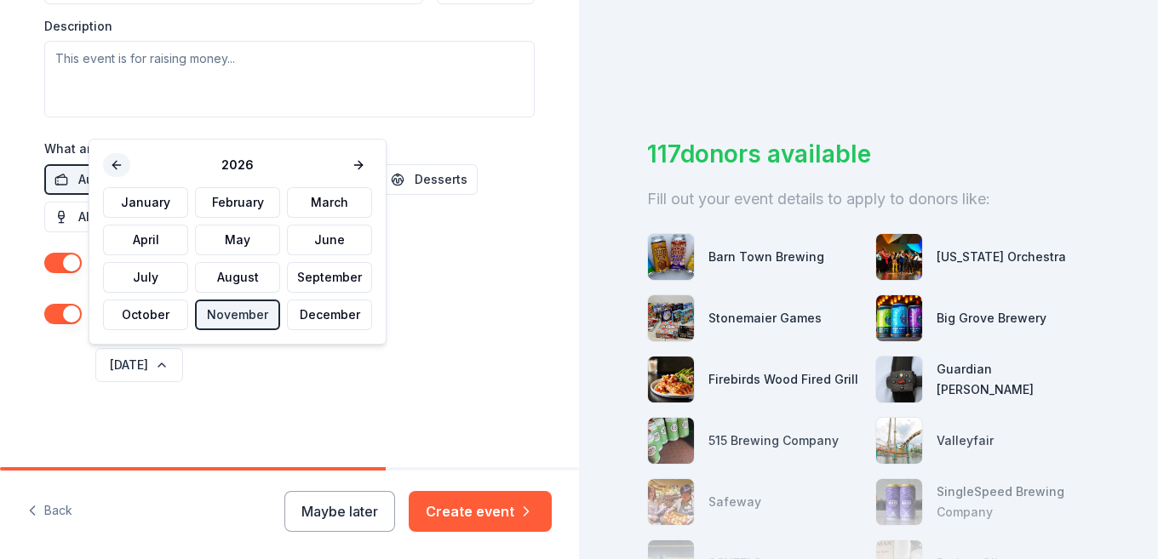
click at [115, 165] on button at bounding box center [116, 165] width 27 height 24
click at [235, 316] on button "November" at bounding box center [237, 315] width 85 height 31
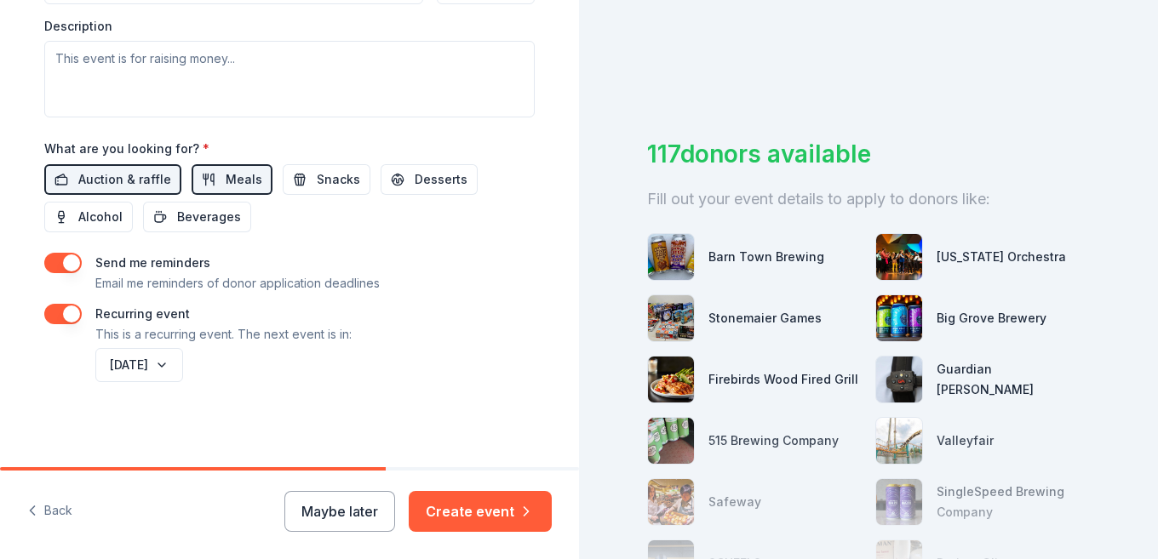
click at [292, 367] on div "[DATE]" at bounding box center [313, 365] width 443 height 41
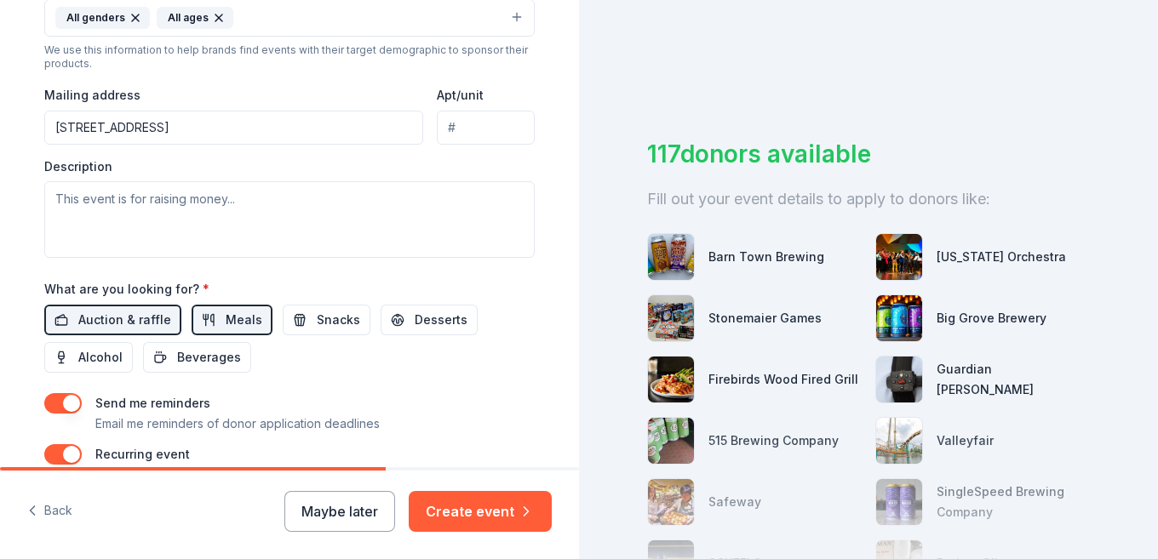
scroll to position [560, 0]
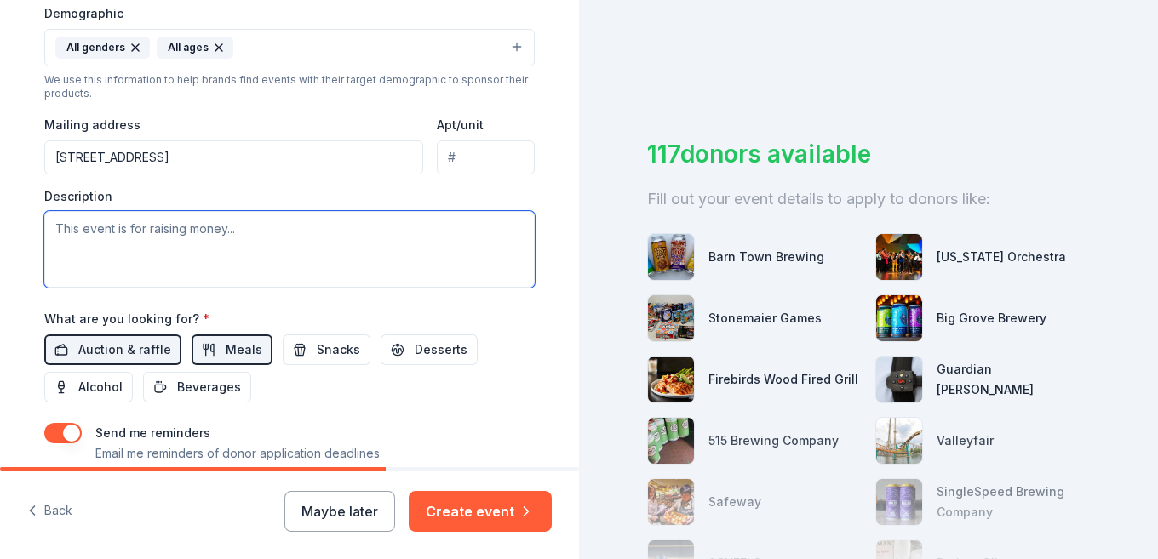
click at [328, 237] on textarea at bounding box center [289, 249] width 490 height 77
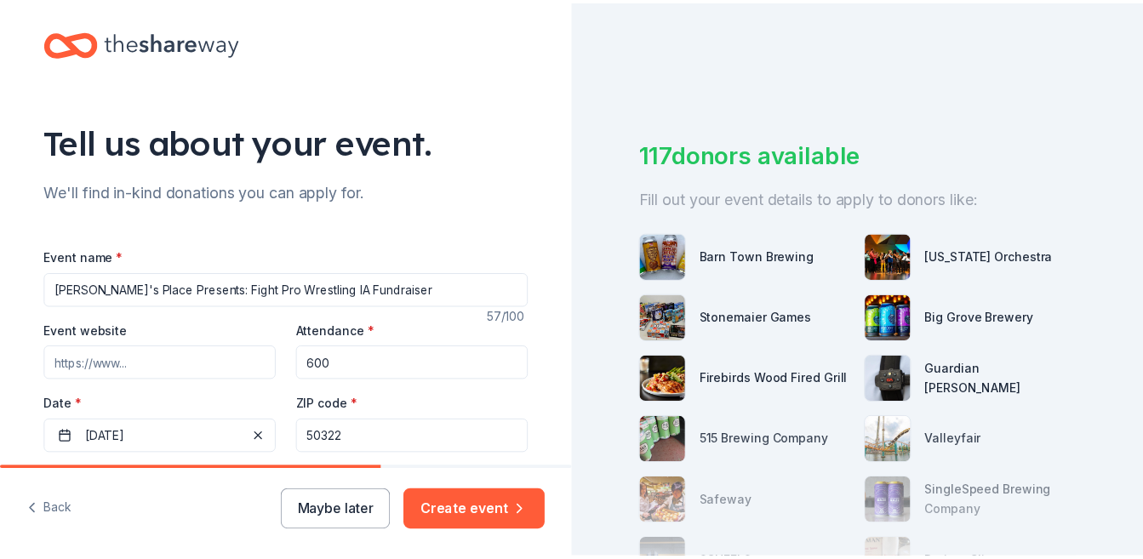
scroll to position [0, 0]
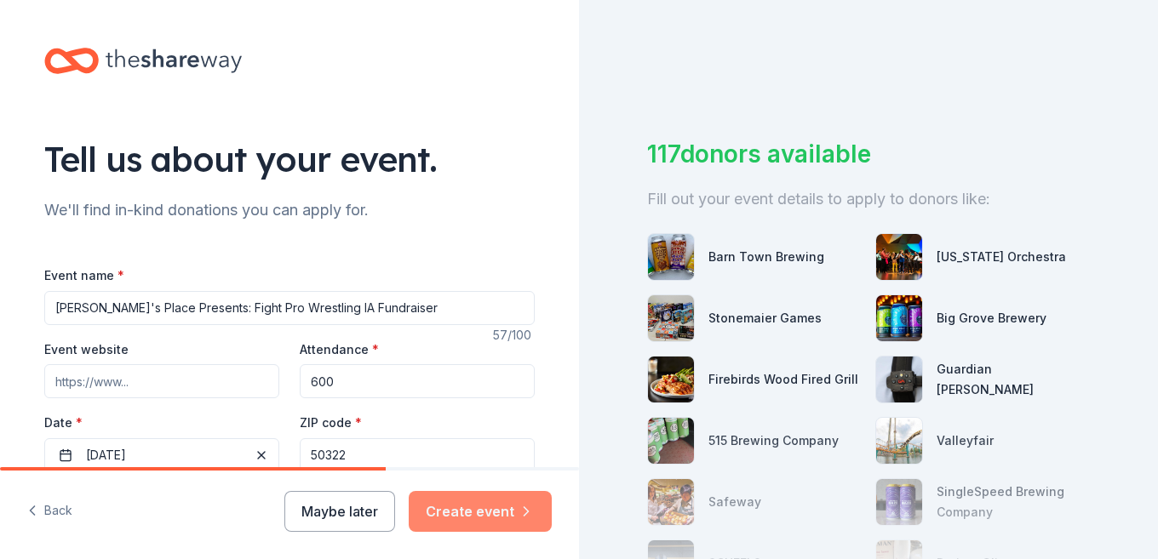
type textarea "Nancy's Place provides safe, affordable housing to individuals with intellectua…"
click at [501, 515] on button "Create event" at bounding box center [480, 511] width 143 height 41
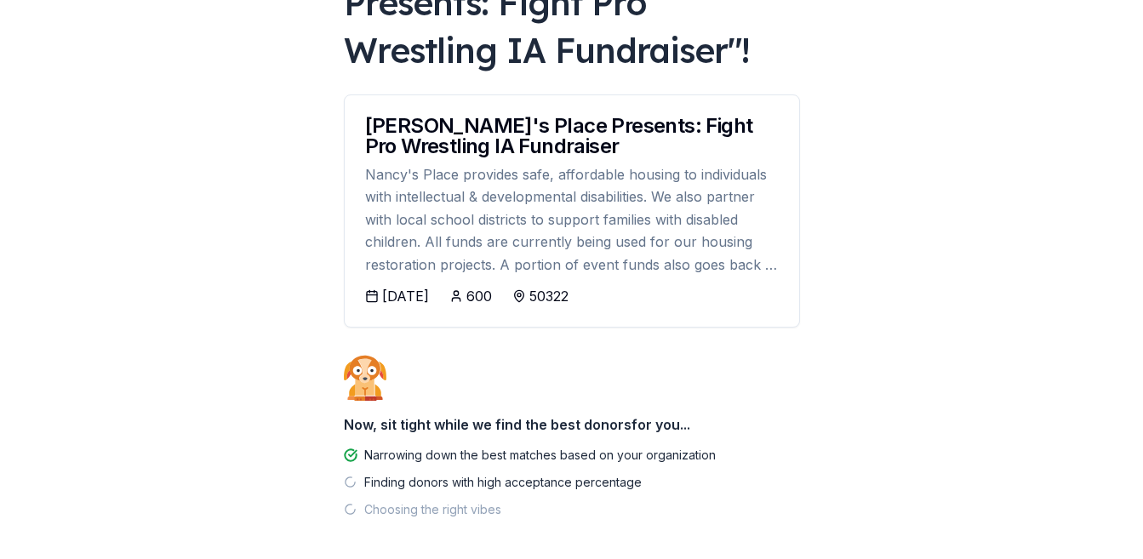
scroll to position [250, 0]
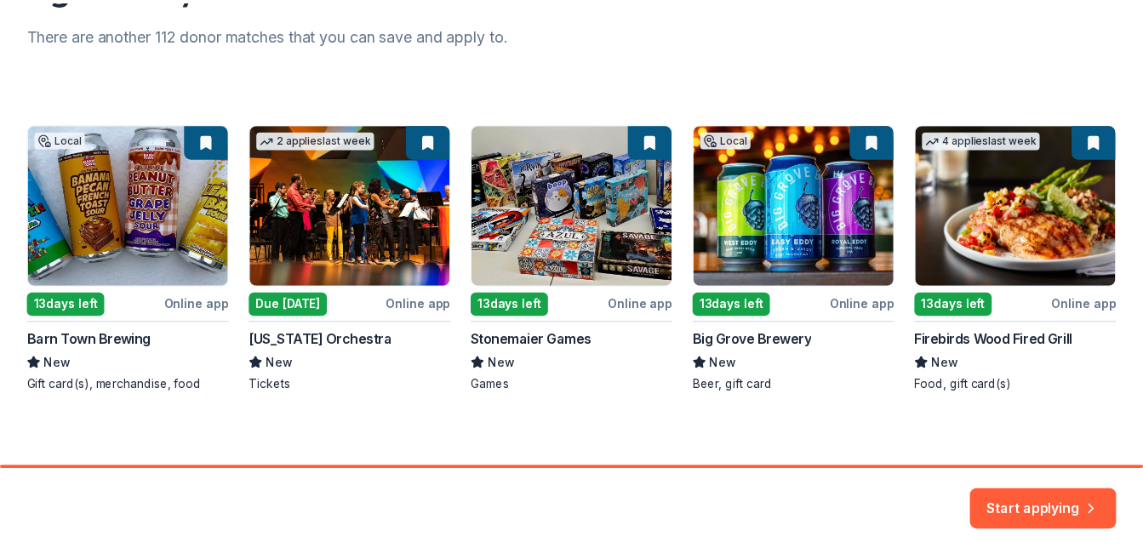
scroll to position [232, 0]
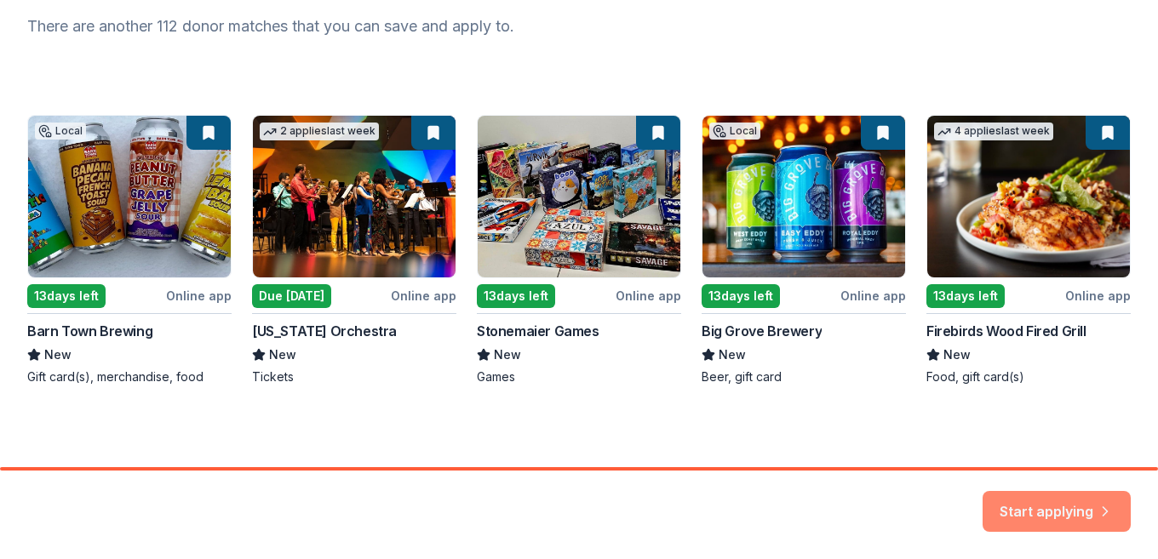
click at [1078, 500] on button "Start applying" at bounding box center [1056, 501] width 148 height 41
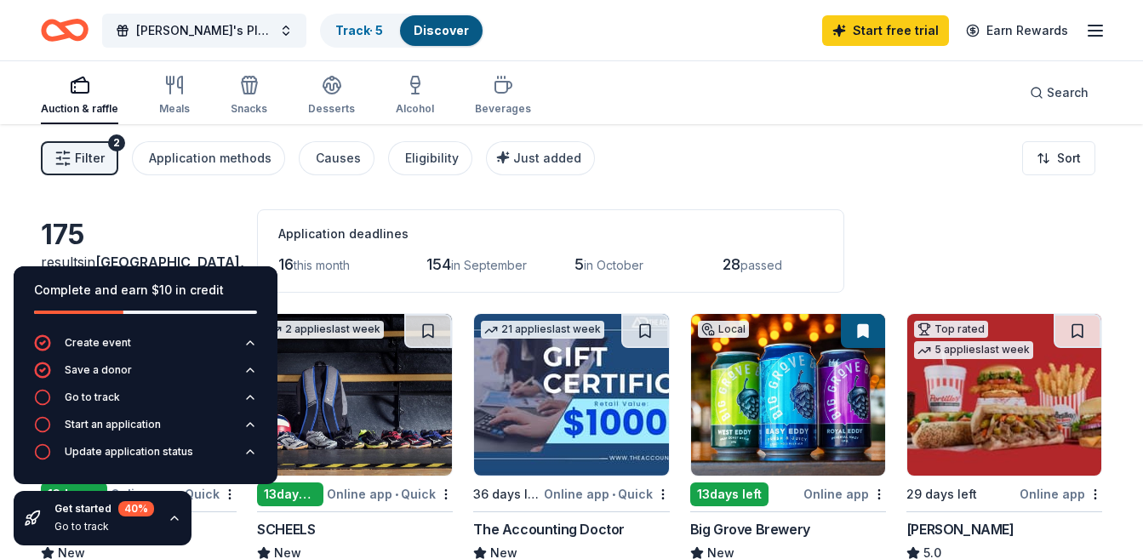
click at [177, 515] on icon "button" at bounding box center [175, 519] width 14 height 14
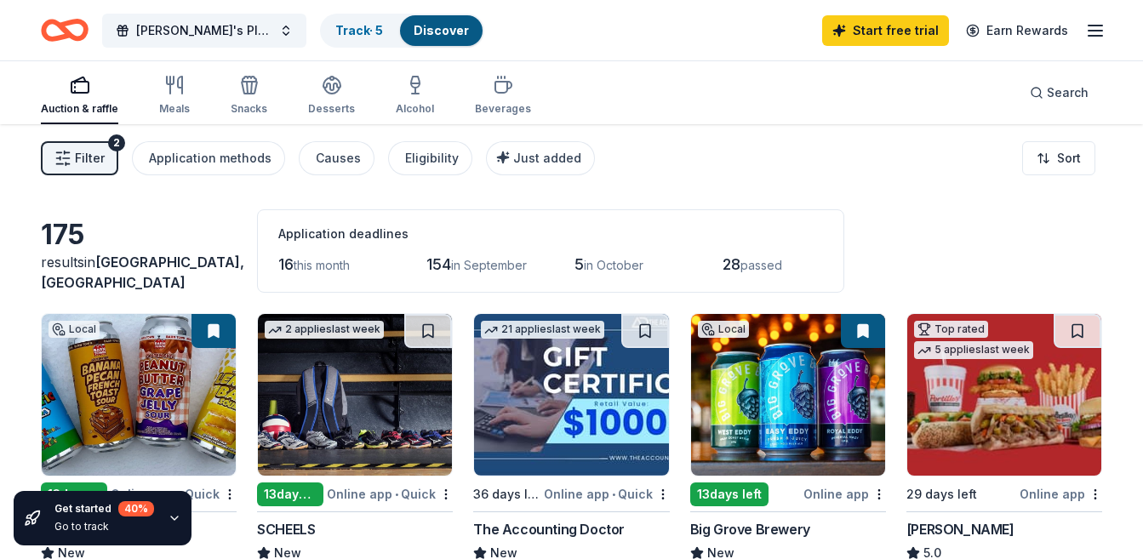
click at [1102, 26] on line "button" at bounding box center [1096, 26] width 14 height 0
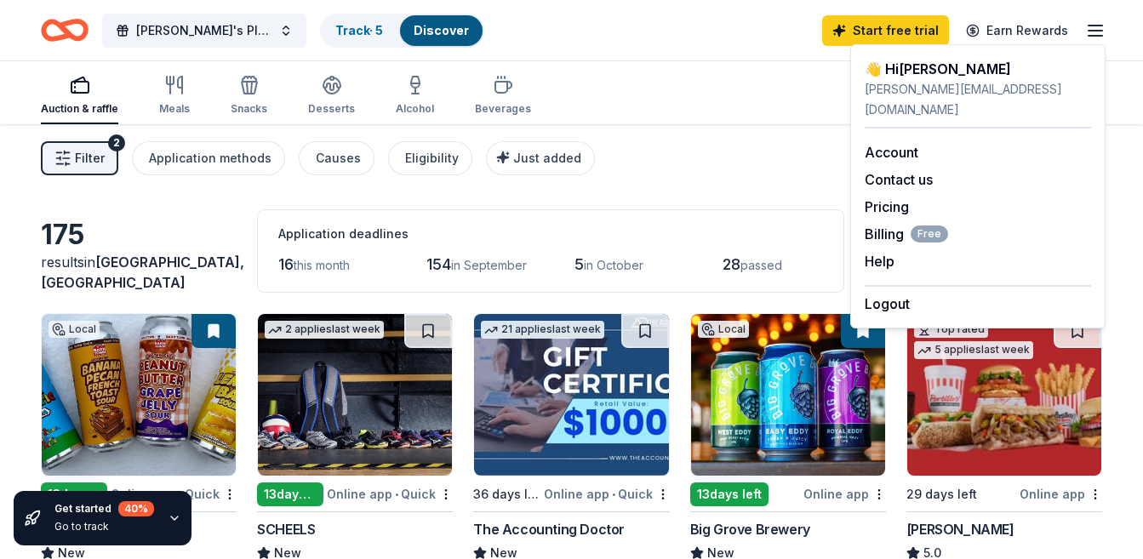
click at [693, 41] on div "[PERSON_NAME]'s Place Presents: Fight Pro Wrestling IA Fundraiser Track · 5 Dis…" at bounding box center [572, 30] width 1062 height 40
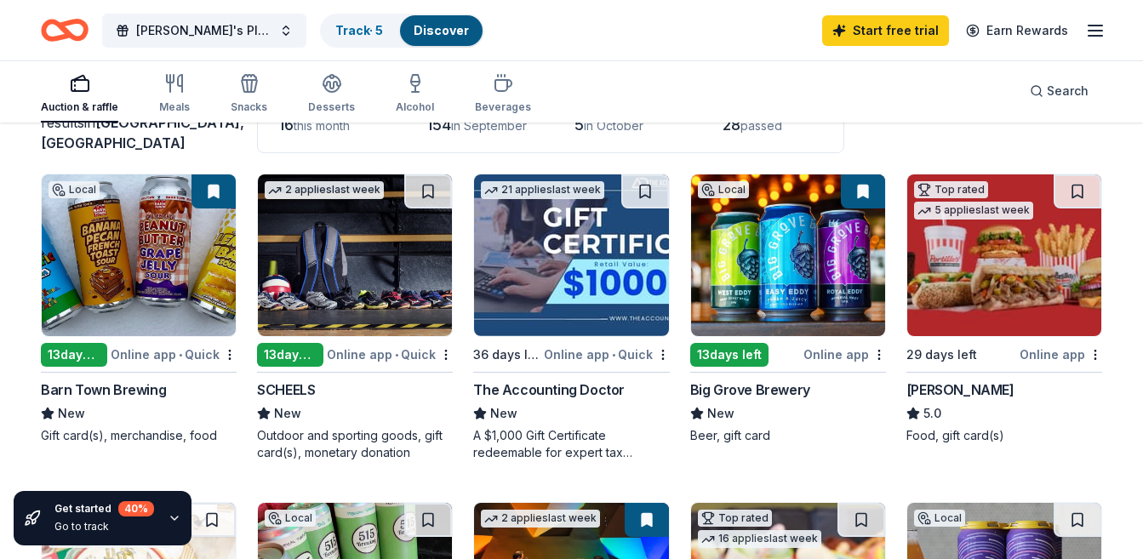
scroll to position [170, 0]
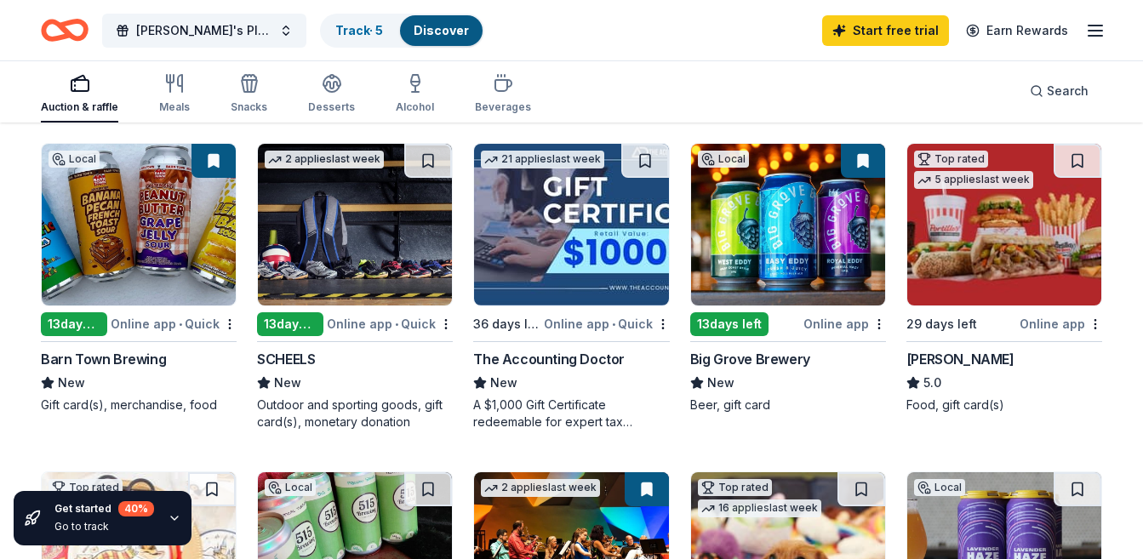
click at [833, 325] on div "Online app" at bounding box center [845, 323] width 83 height 21
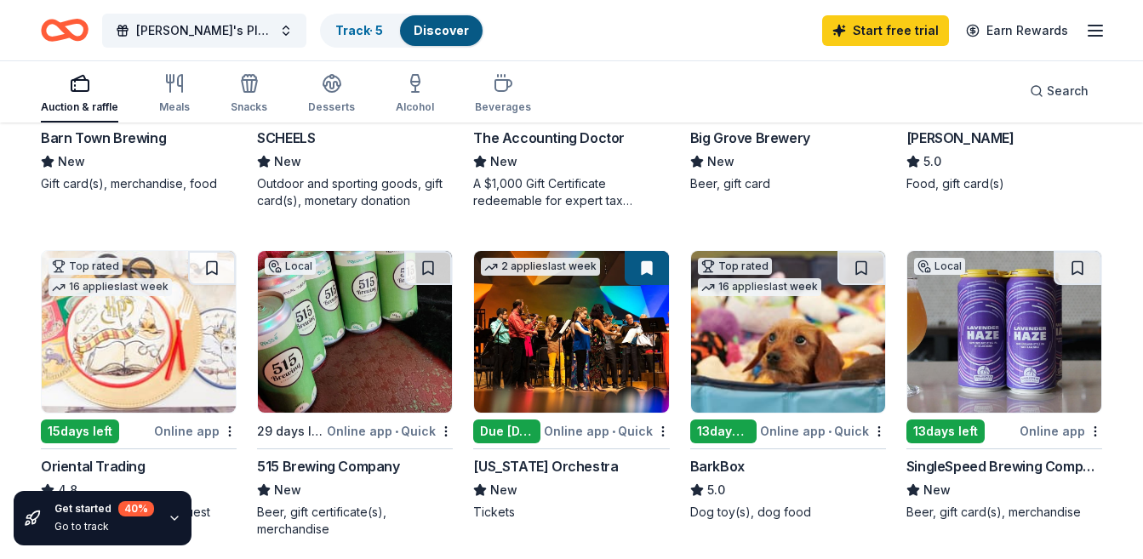
scroll to position [426, 0]
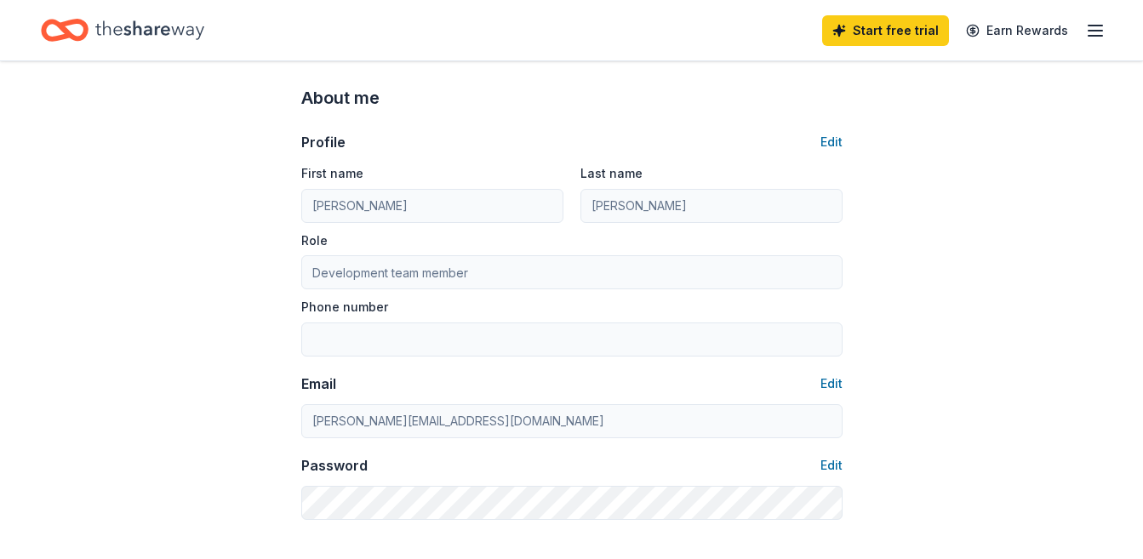
scroll to position [85, 0]
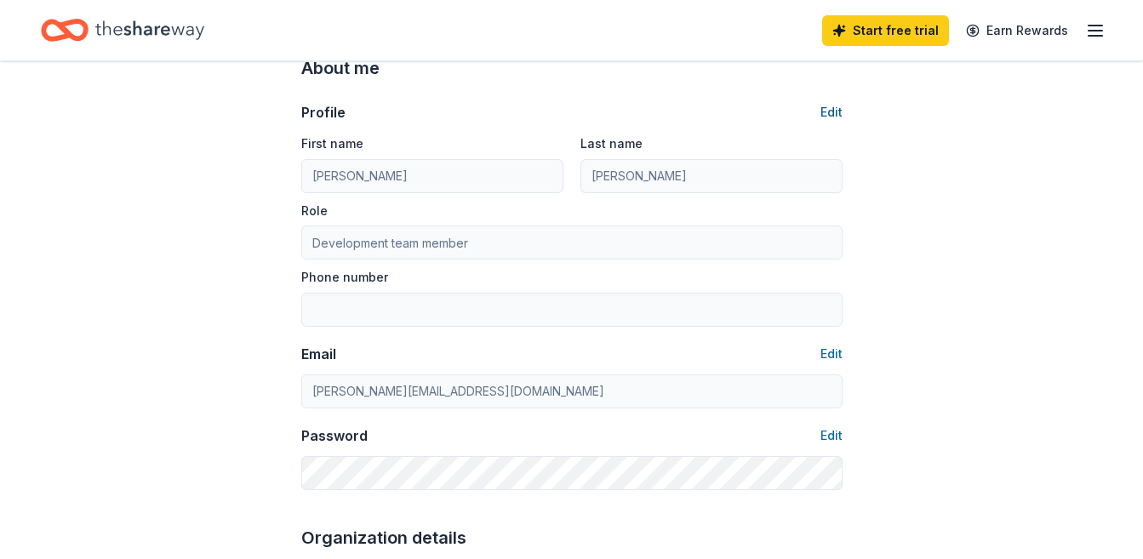
click at [831, 107] on button "Edit" at bounding box center [832, 112] width 22 height 20
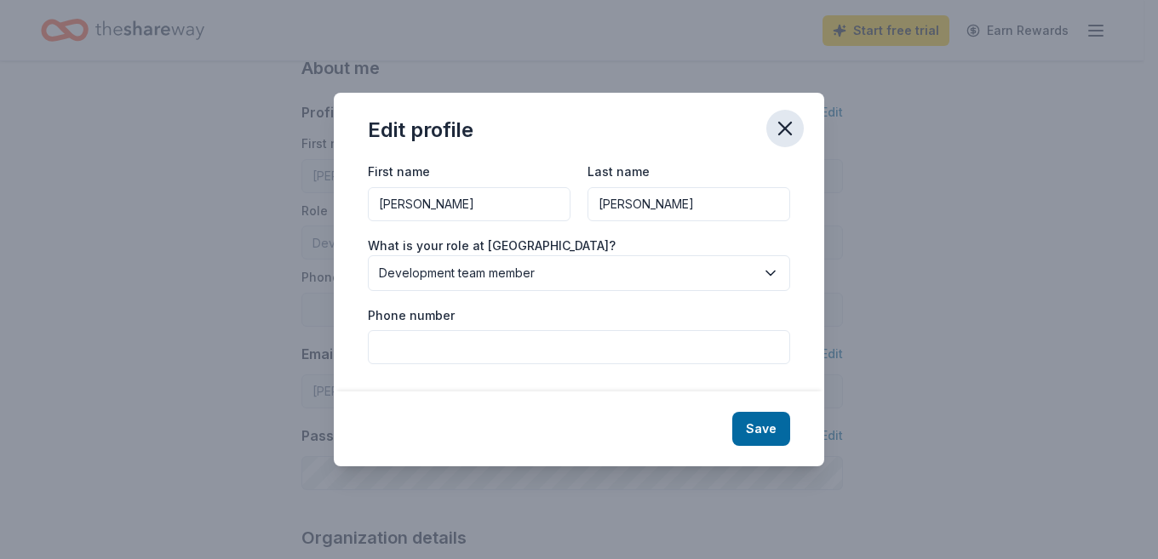
click at [788, 133] on icon "button" at bounding box center [785, 129] width 12 height 12
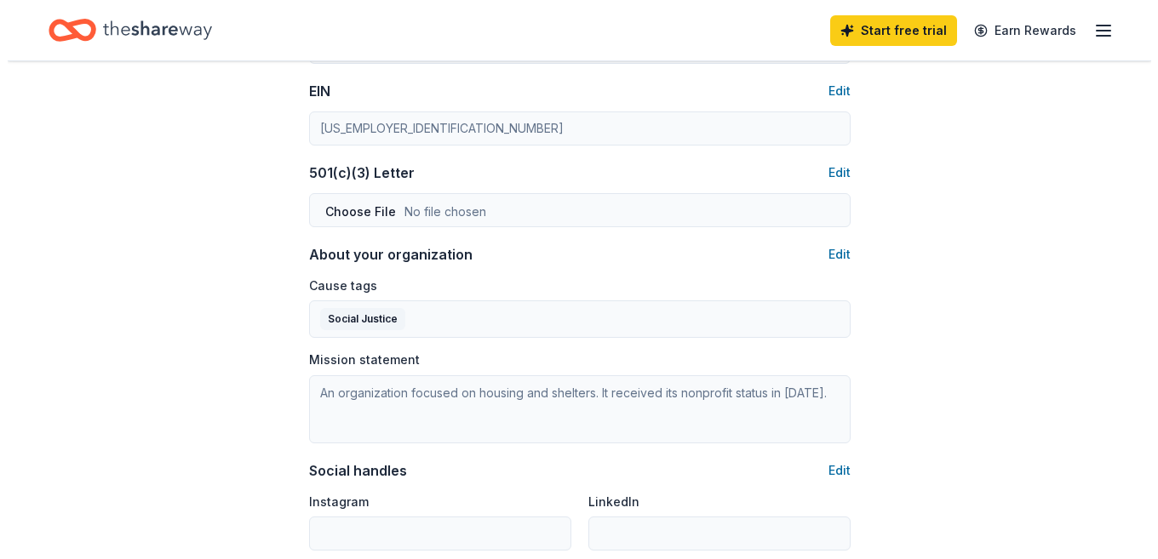
scroll to position [937, 0]
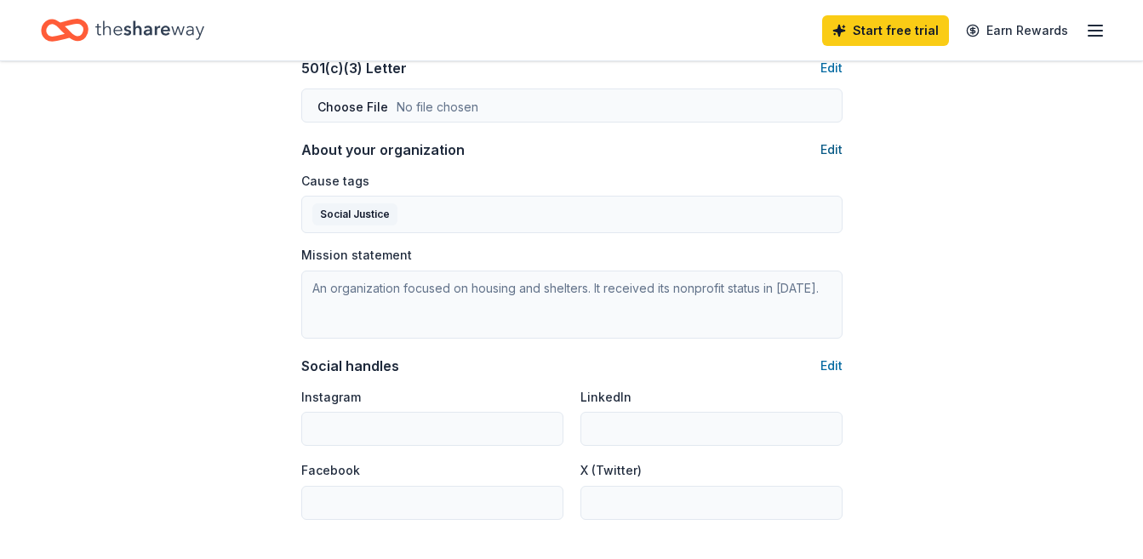
click at [837, 150] on button "Edit" at bounding box center [832, 150] width 22 height 20
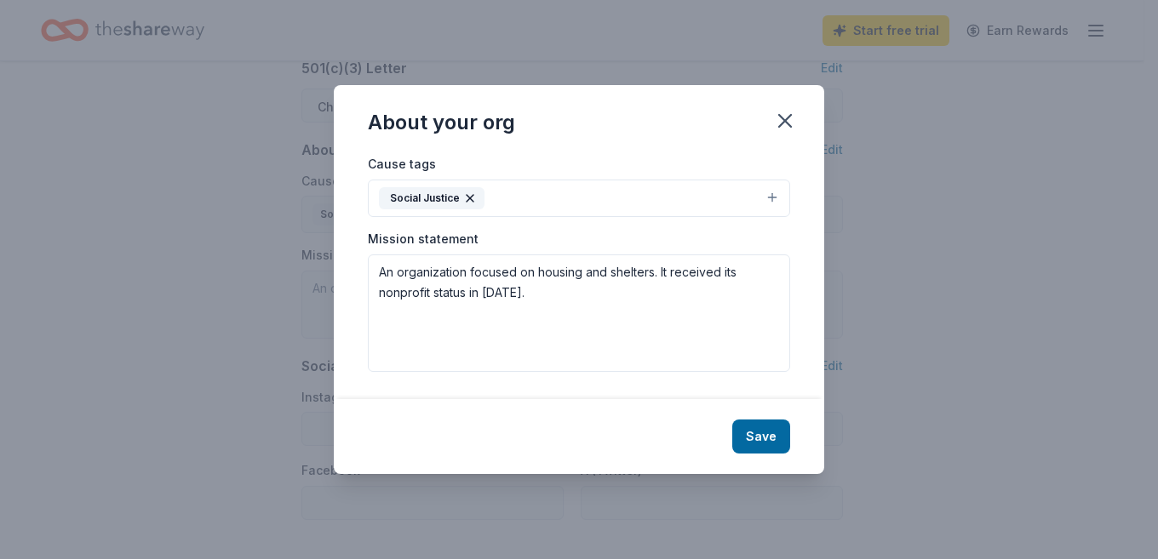
click at [553, 195] on button "Social Justice" at bounding box center [579, 198] width 422 height 37
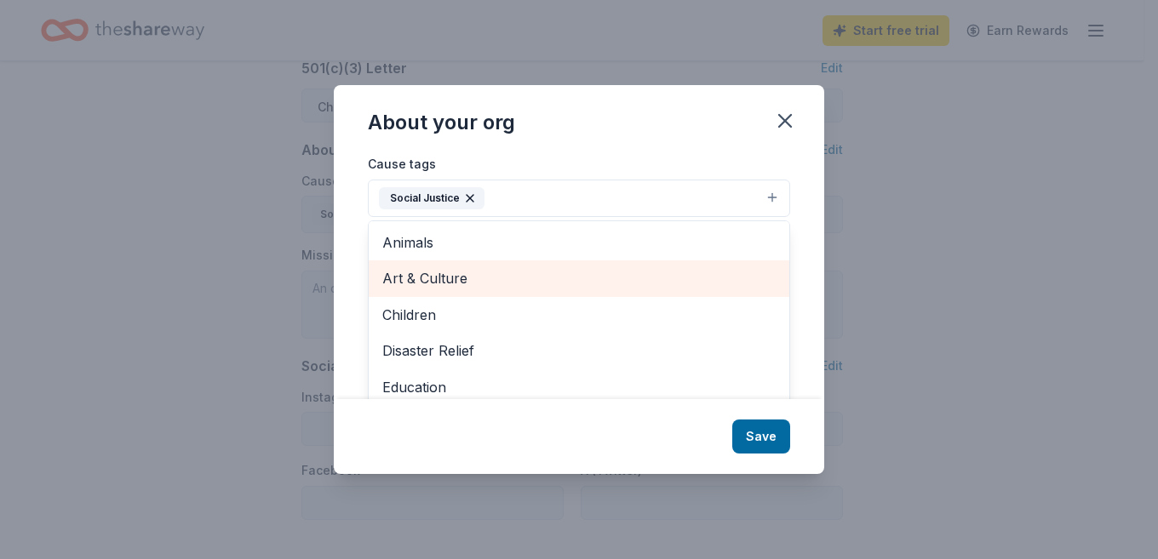
scroll to position [85, 0]
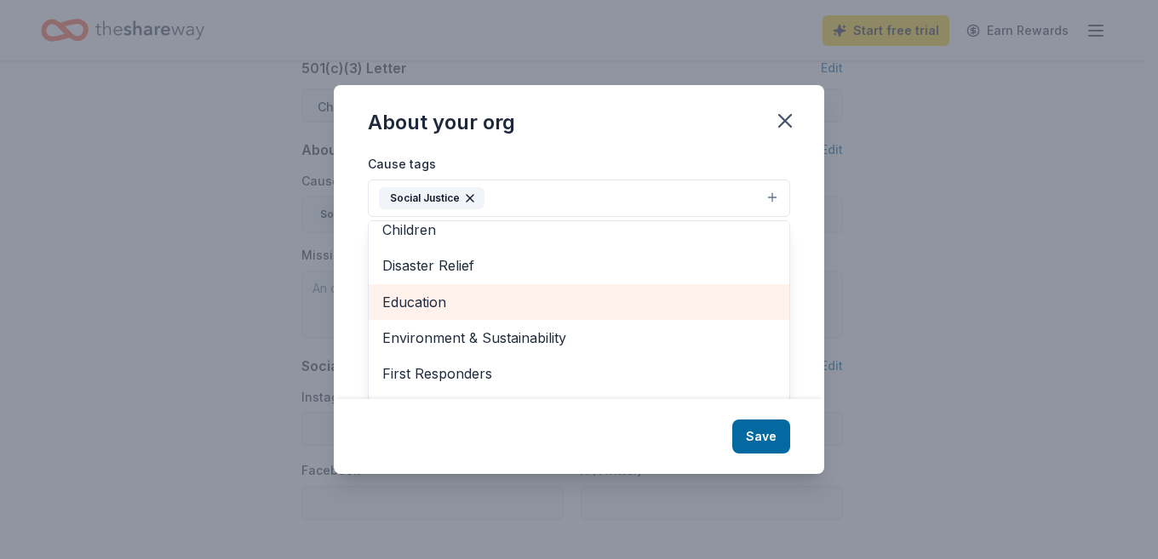
click at [542, 301] on span "Education" at bounding box center [578, 302] width 393 height 22
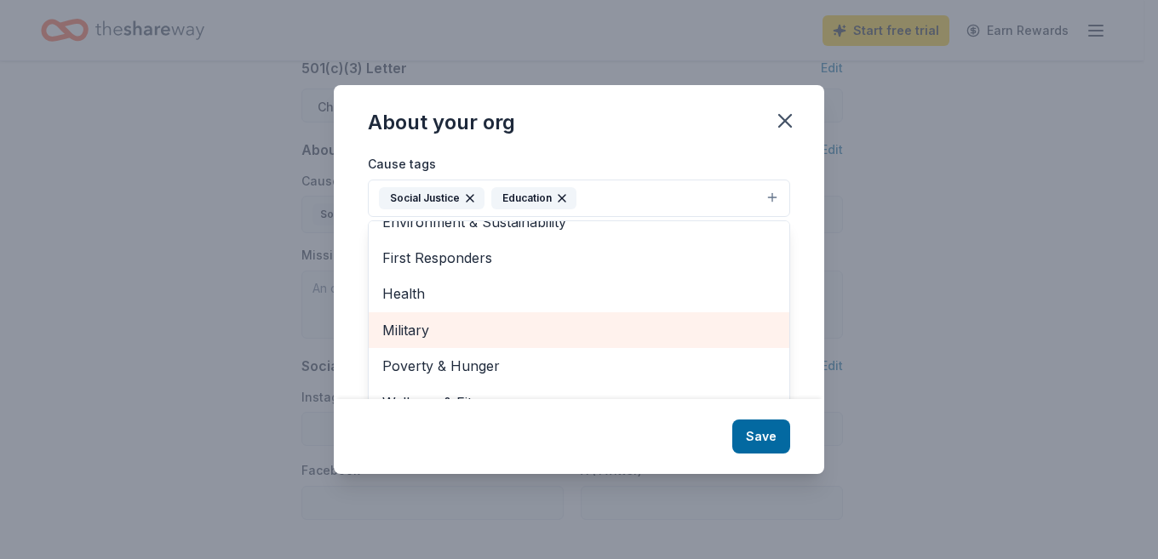
scroll to position [26, 0]
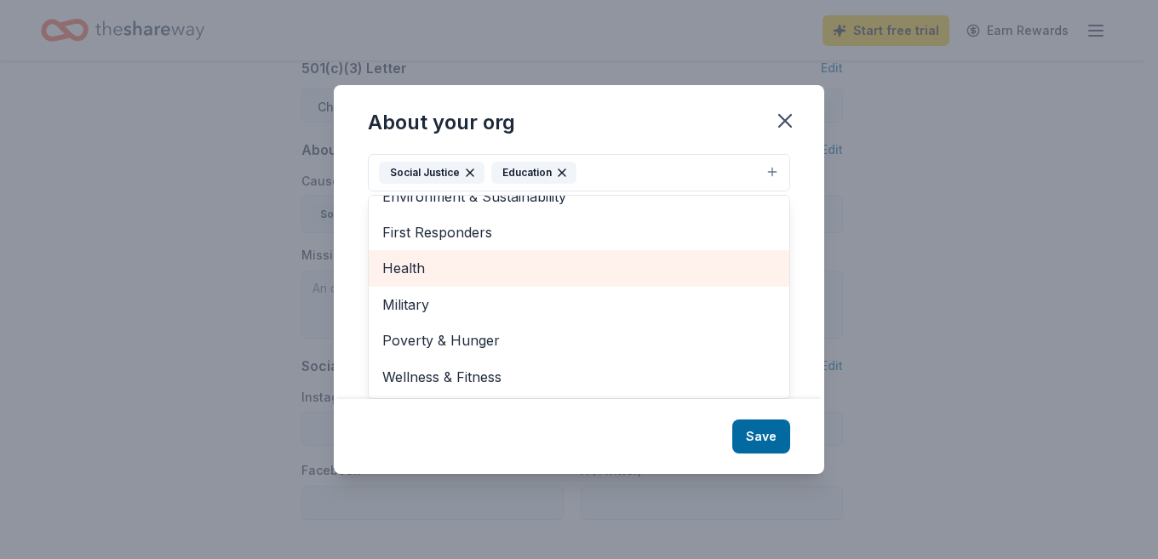
click at [501, 274] on span "Health" at bounding box center [578, 268] width 393 height 22
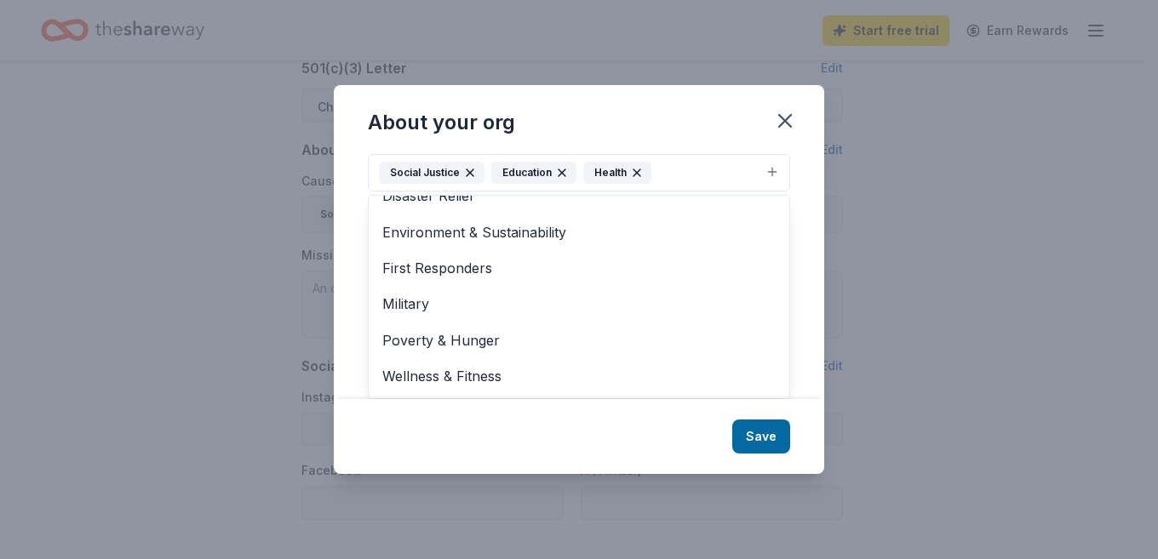
click at [777, 438] on div "About your org Cause tags Social Justice Education Health Animals Art & Culture…" at bounding box center [579, 279] width 490 height 388
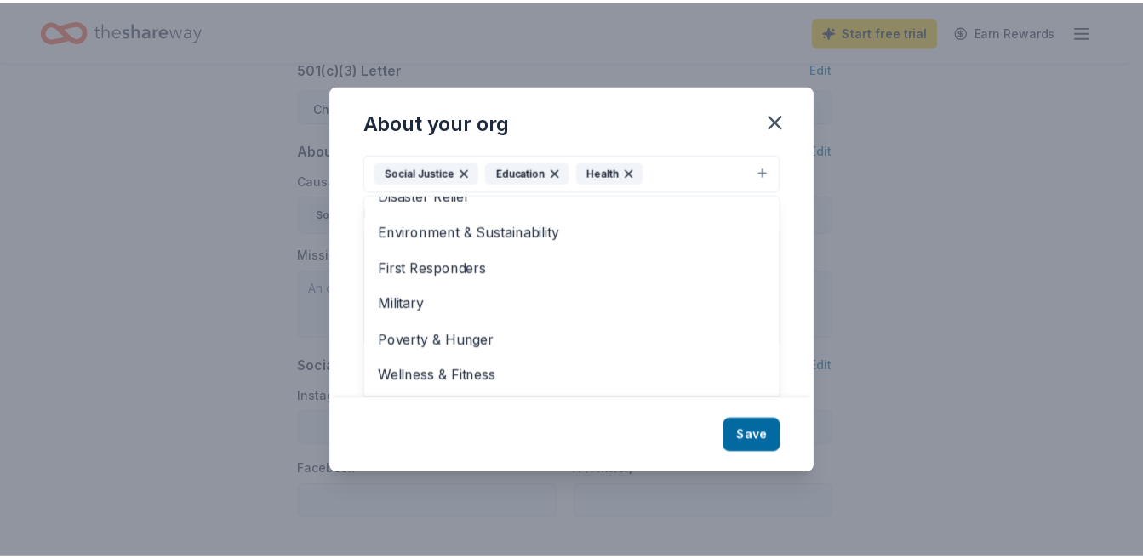
scroll to position [0, 0]
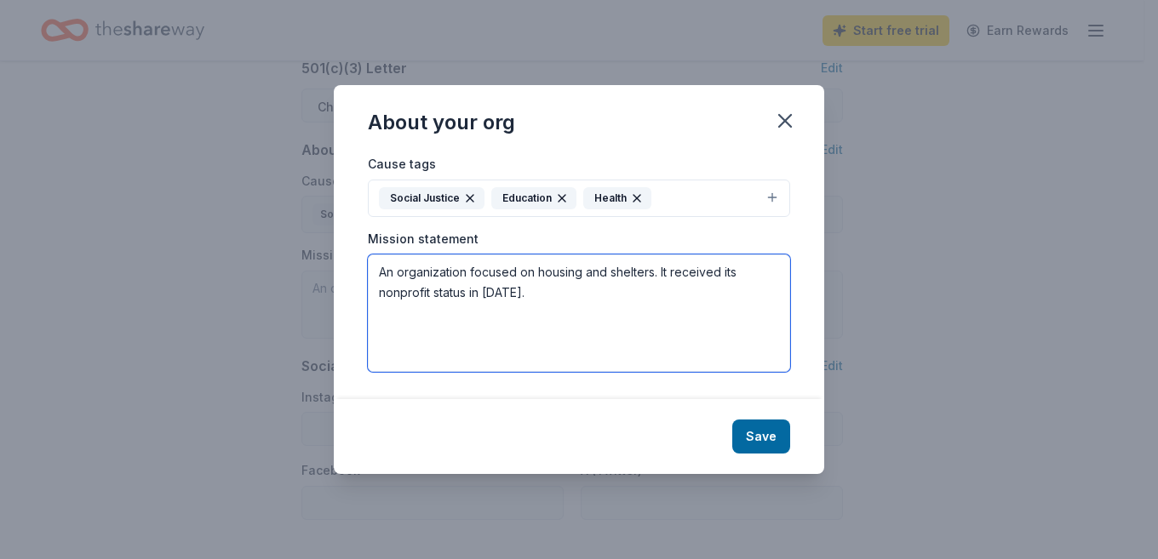
click at [581, 289] on textarea "An organization focused on housing and shelters. It received its nonprofit stat…" at bounding box center [579, 313] width 422 height 117
paste textarea "Nancys Place strives to provide safe, affordable housing to individuals with in…"
click at [414, 269] on textarea "Nancys Place strives to provide safe, affordable housing to individuals with in…" at bounding box center [579, 313] width 422 height 117
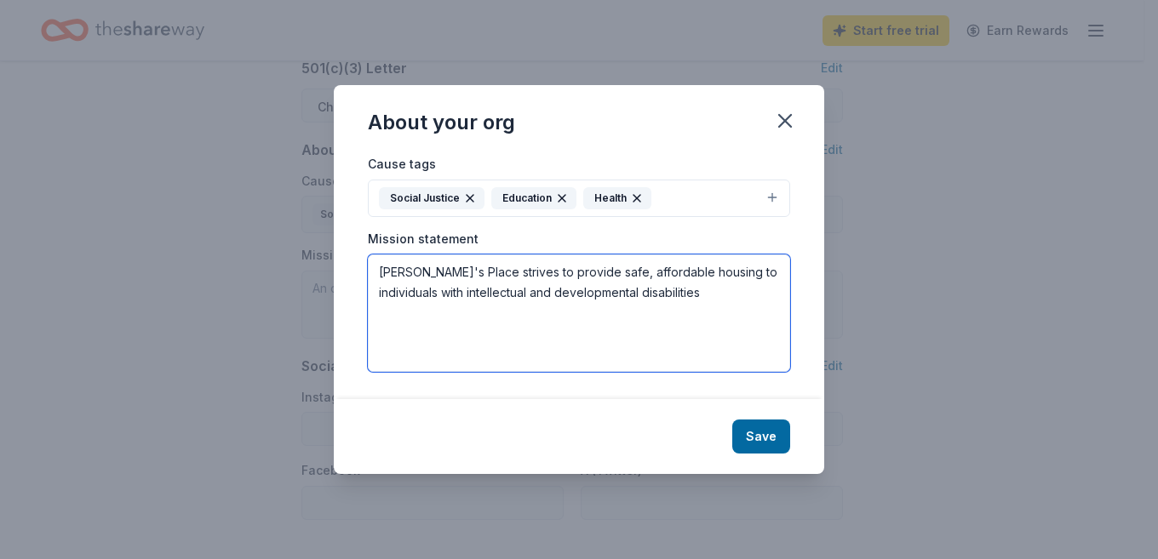
click at [690, 283] on textarea "Nancy's Place strives to provide safe, affordable housing to individuals with i…" at bounding box center [579, 313] width 422 height 117
type textarea "Nancy's Place strives to provide safe, affordable housing to individuals with i…"
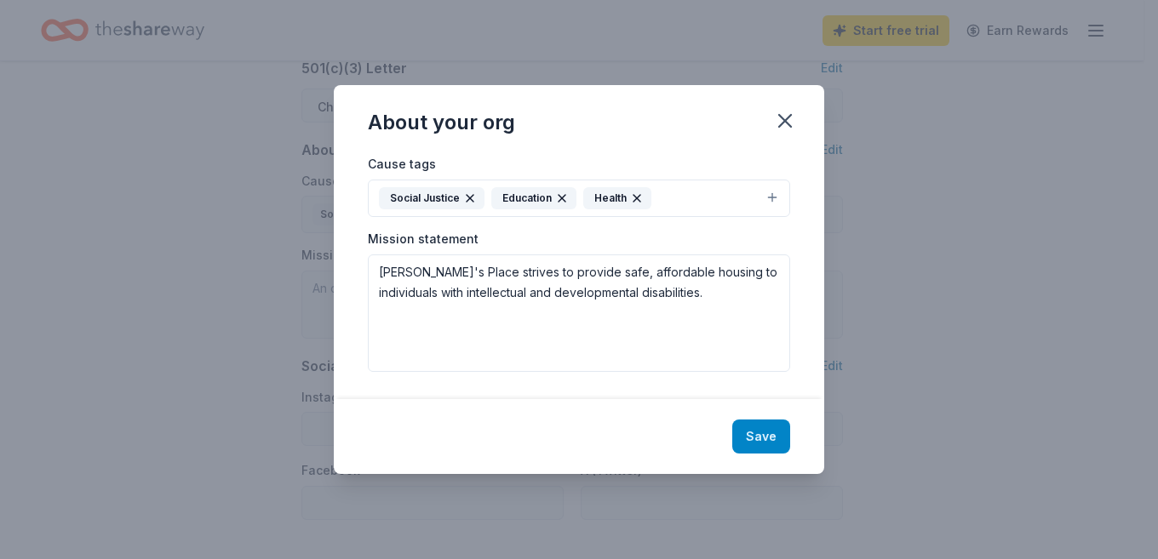
click at [741, 431] on button "Save" at bounding box center [761, 437] width 58 height 34
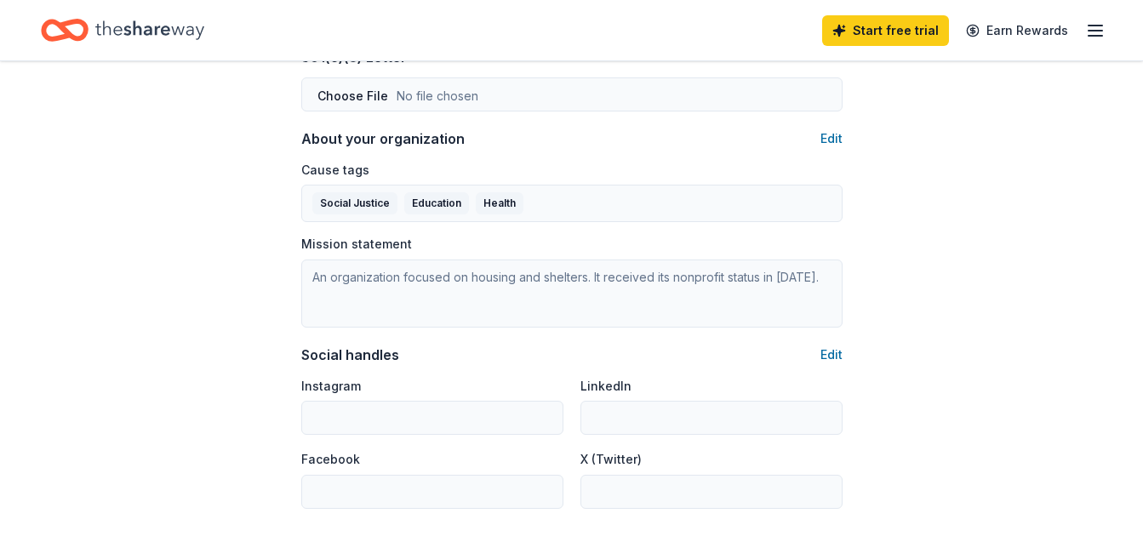
scroll to position [1022, 0]
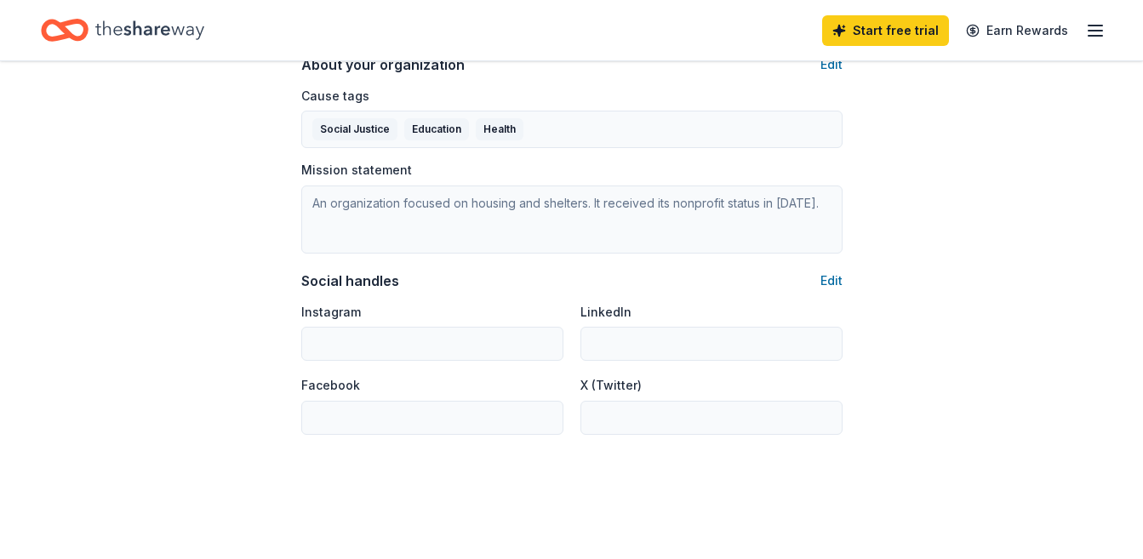
click at [382, 337] on input "Instagram" at bounding box center [432, 344] width 262 height 34
click at [835, 278] on button "Edit" at bounding box center [832, 281] width 22 height 20
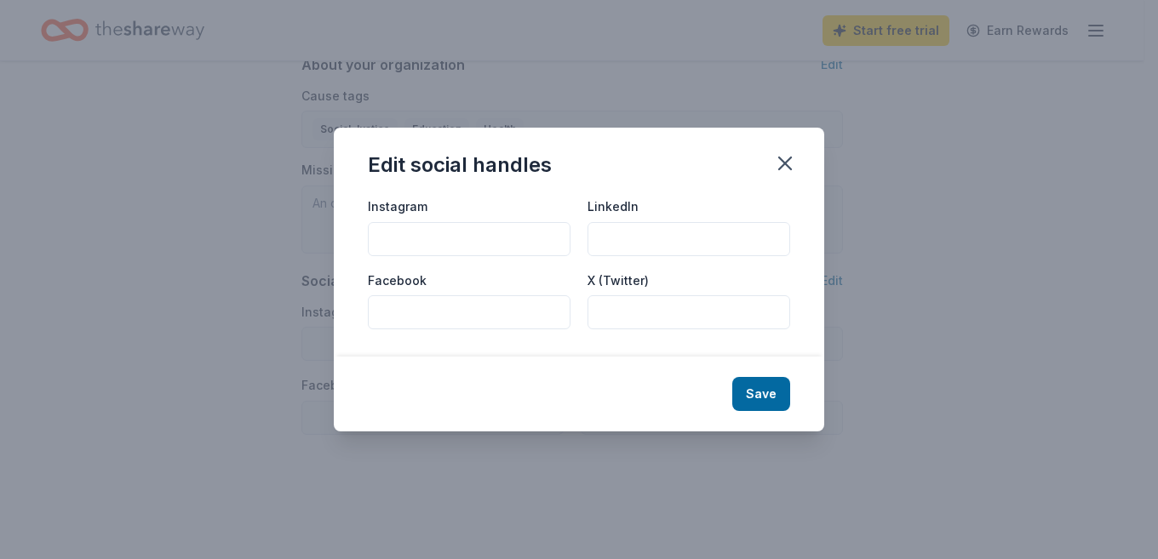
click at [445, 232] on input "Instagram" at bounding box center [469, 239] width 203 height 34
type input "@thenancysplace"
click at [453, 310] on input "Facebook" at bounding box center [469, 312] width 203 height 34
type input "@thenancysplace"
click at [762, 386] on button "Save" at bounding box center [761, 394] width 58 height 34
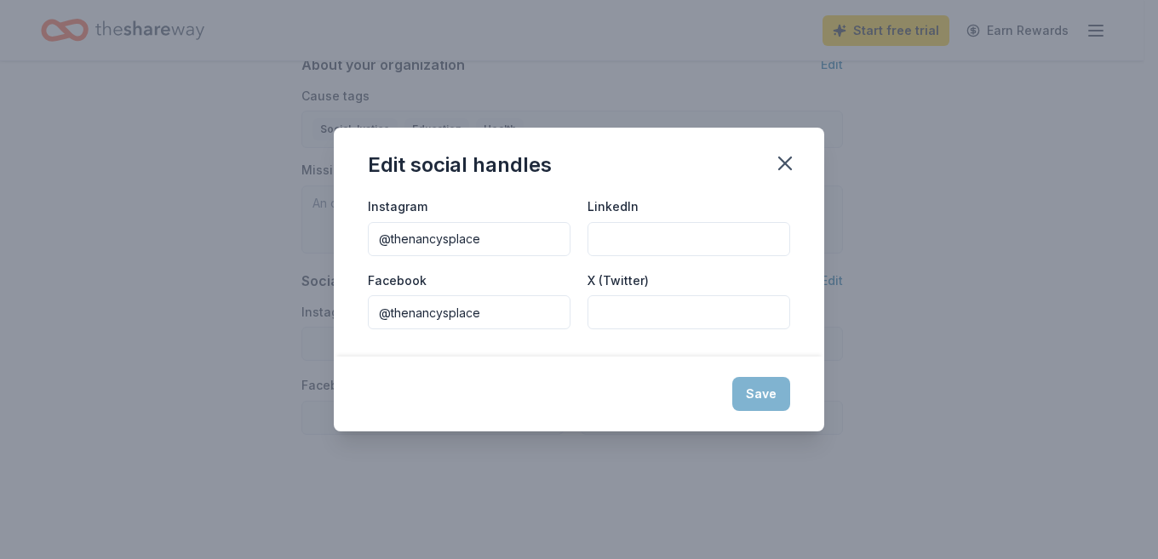
type input "@thenancysplace"
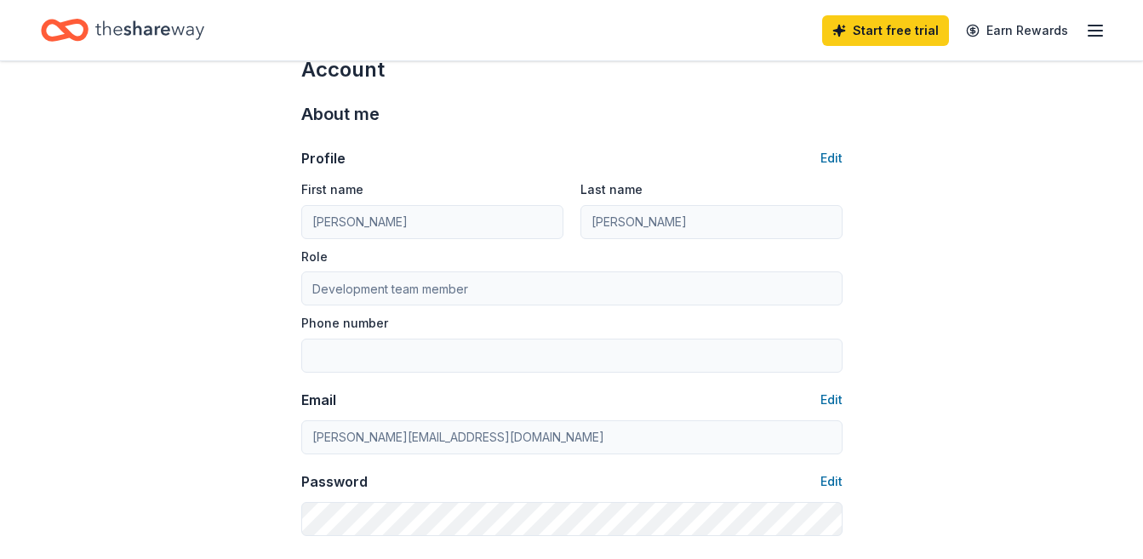
scroll to position [0, 0]
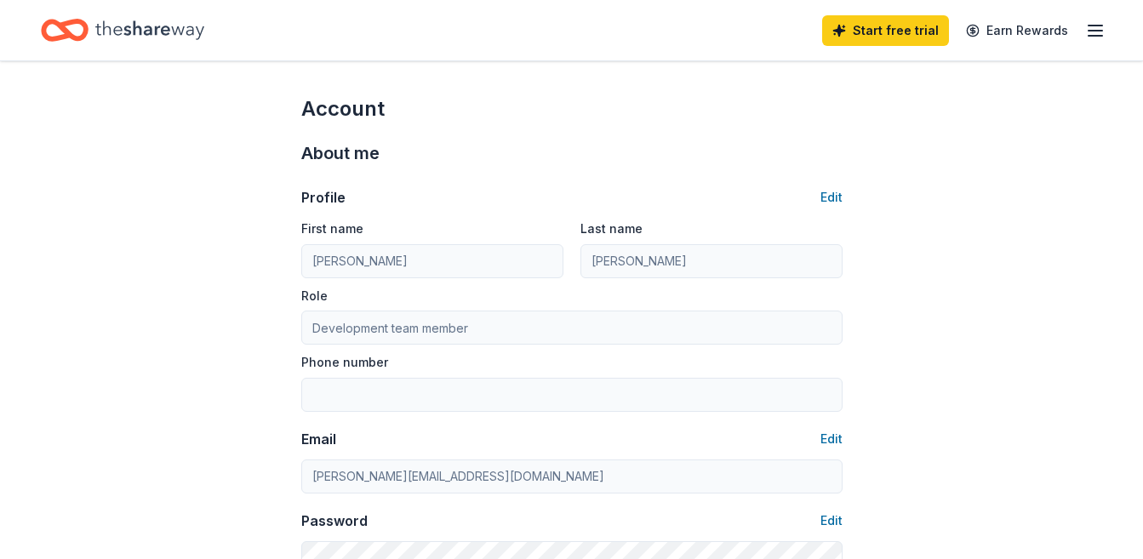
click at [1097, 31] on line "button" at bounding box center [1096, 31] width 14 height 0
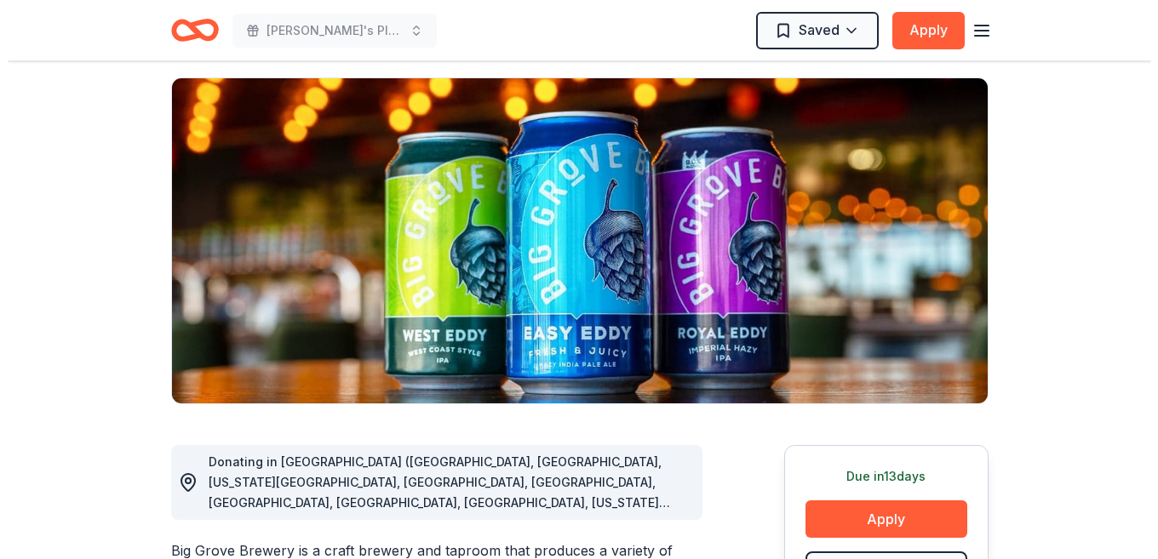
scroll to position [341, 0]
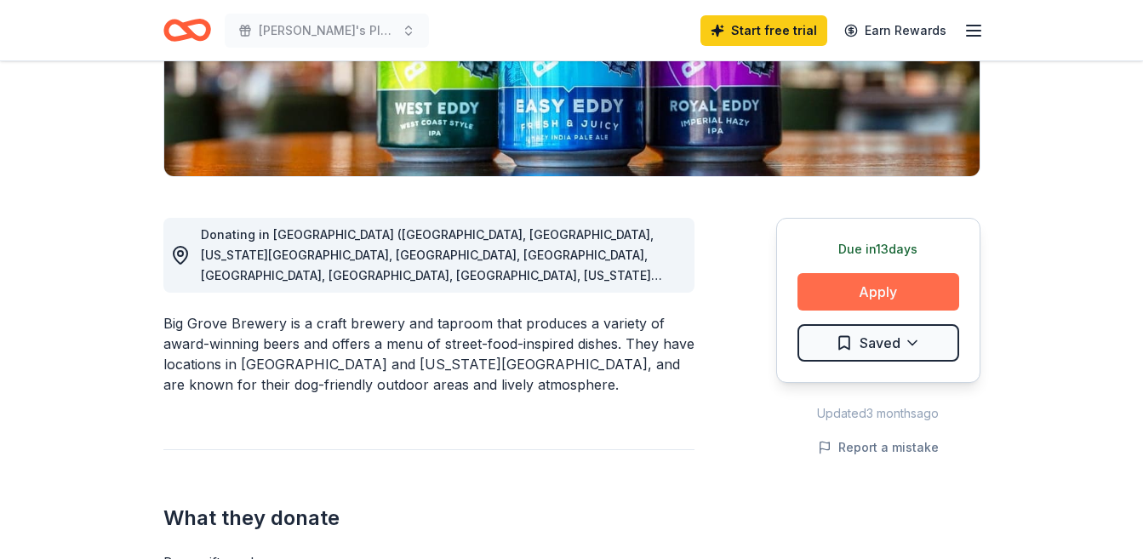
click at [902, 284] on button "Apply" at bounding box center [879, 291] width 162 height 37
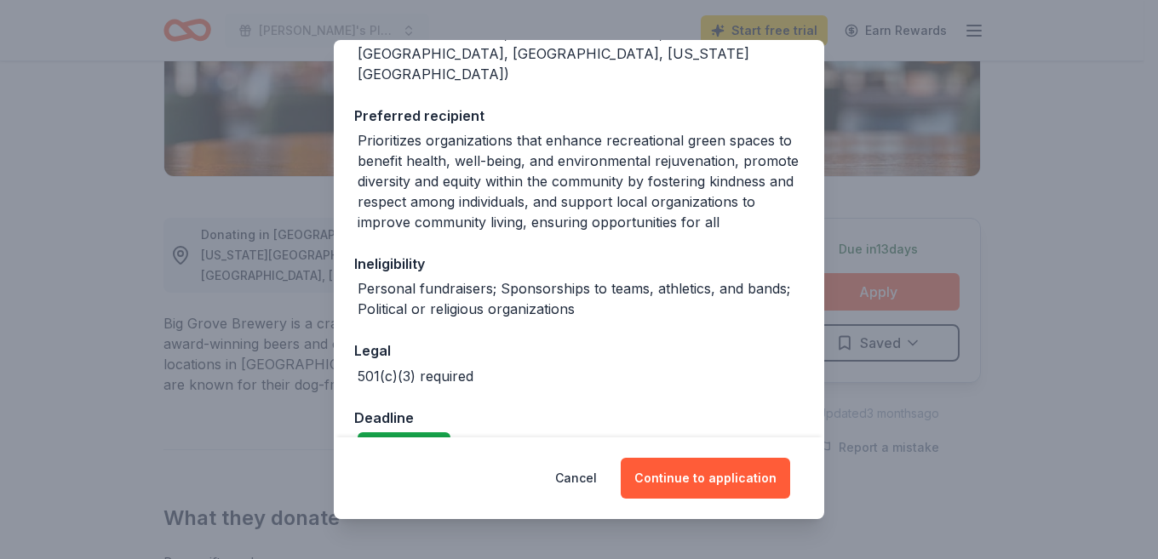
scroll to position [308, 0]
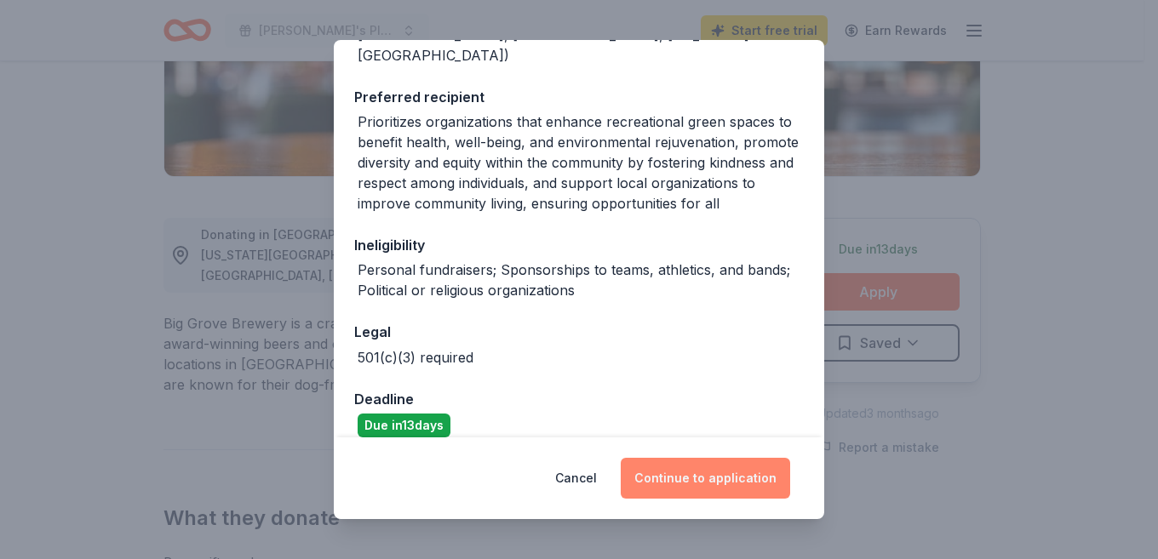
click at [697, 477] on button "Continue to application" at bounding box center [705, 478] width 169 height 41
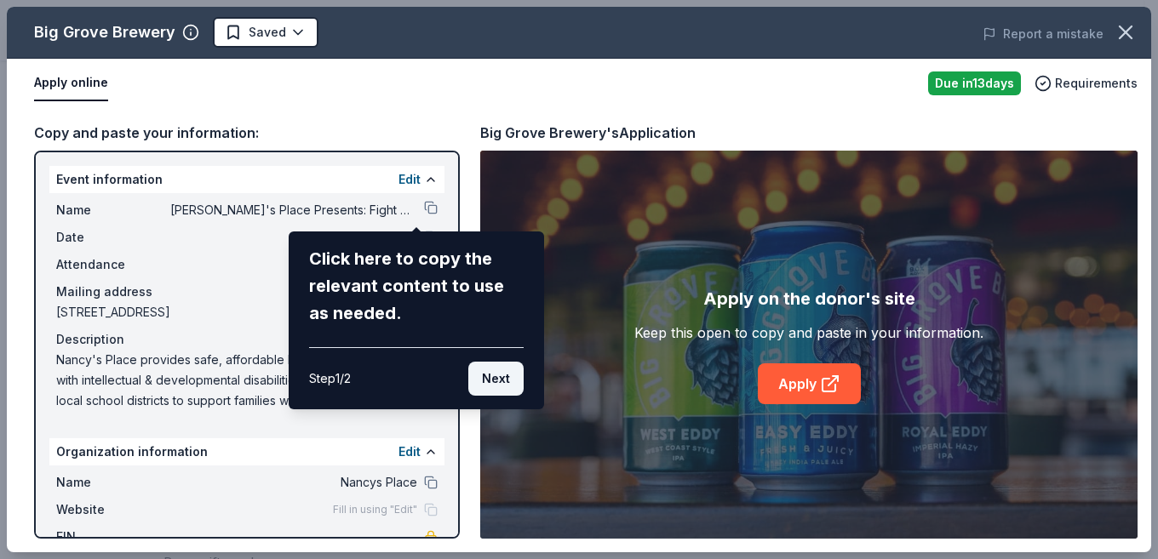
click at [494, 377] on button "Next" at bounding box center [495, 379] width 55 height 34
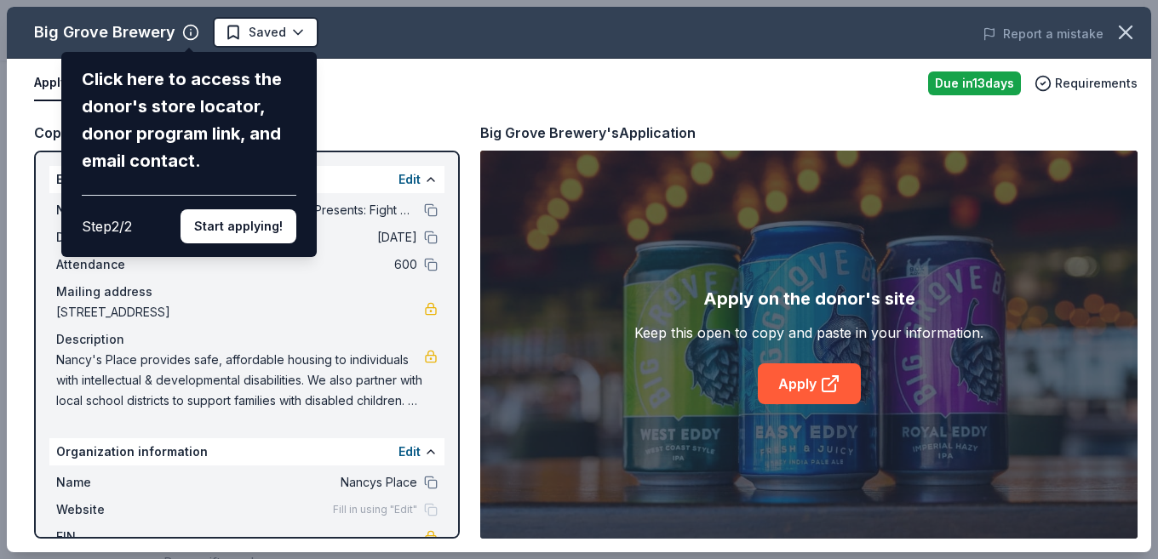
click at [296, 86] on div "Click here to access the donor's store locator, donor program link, and email c…" at bounding box center [189, 120] width 215 height 109
click at [245, 209] on button "Start applying!" at bounding box center [238, 226] width 116 height 34
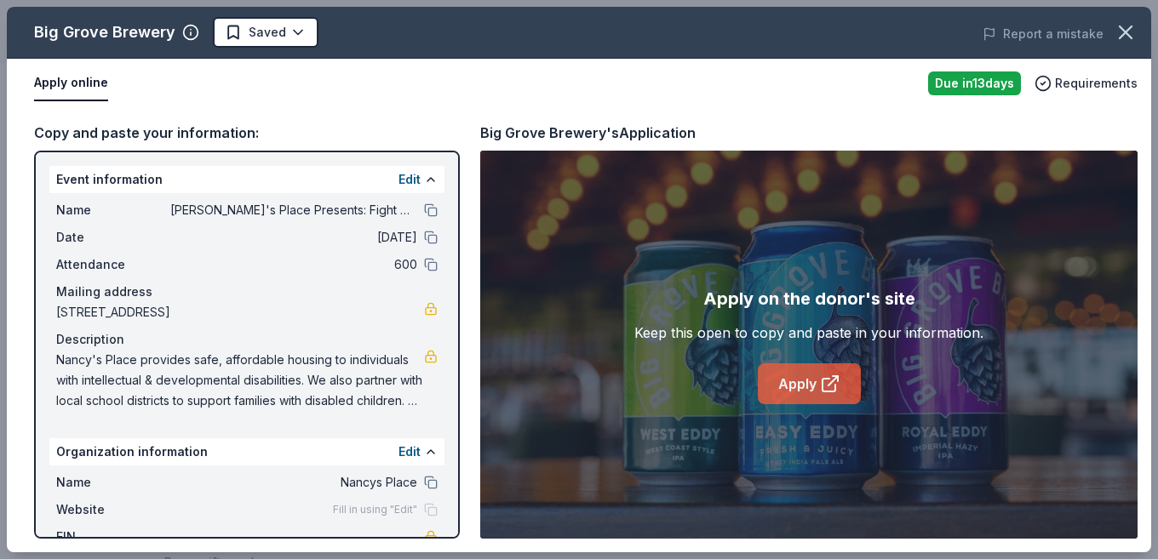
click at [827, 380] on icon at bounding box center [828, 385] width 13 height 13
